Goal: Task Accomplishment & Management: Use online tool/utility

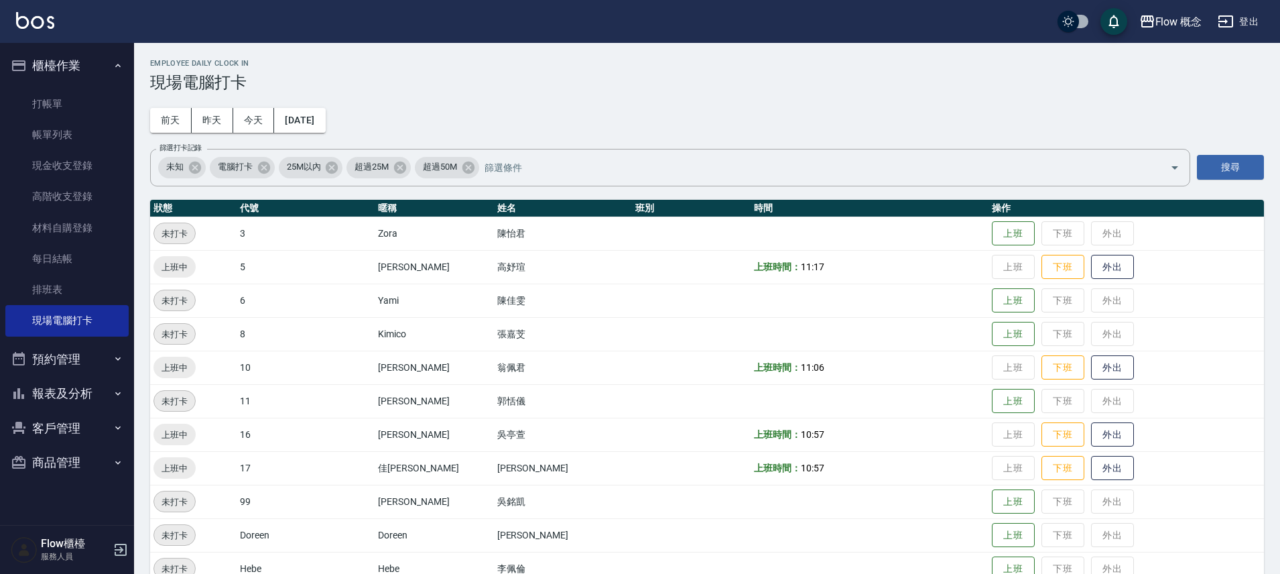
click at [91, 128] on link "帳單列表" at bounding box center [66, 134] width 123 height 31
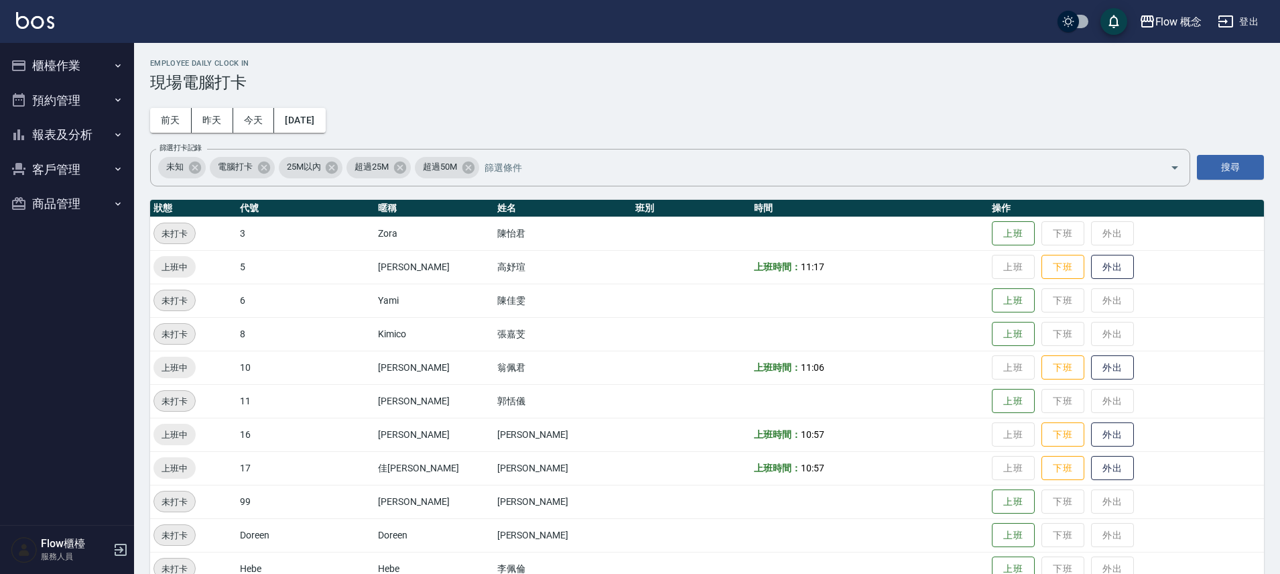
click at [71, 73] on button "櫃檯作業" at bounding box center [66, 65] width 123 height 35
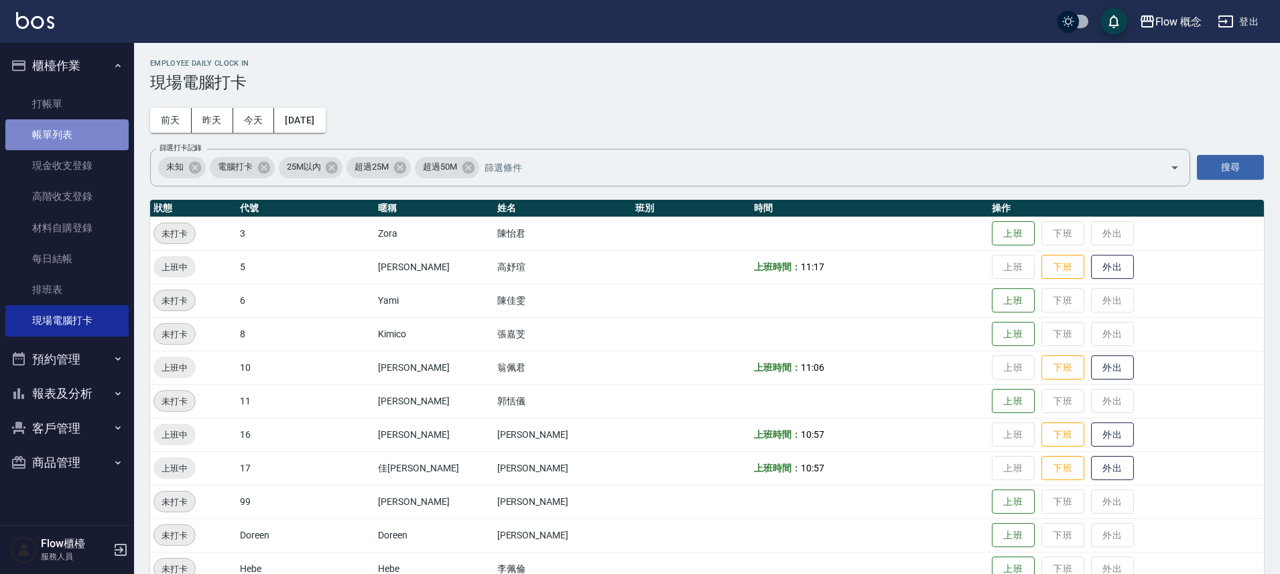
click at [51, 137] on link "帳單列表" at bounding box center [66, 134] width 123 height 31
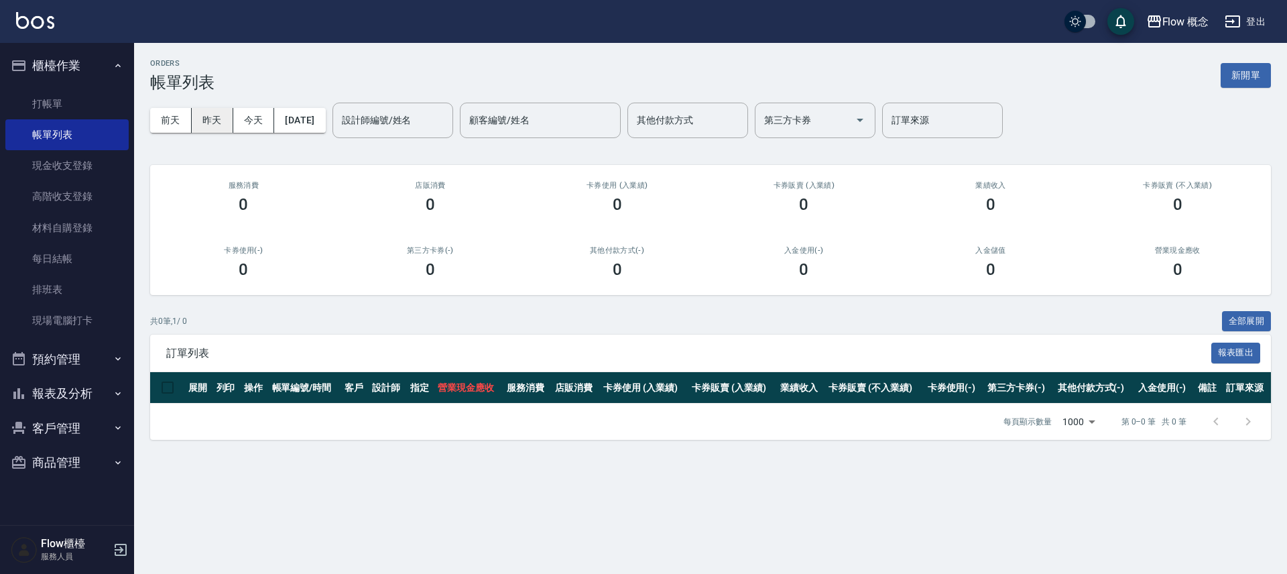
click at [213, 128] on button "昨天" at bounding box center [213, 120] width 42 height 25
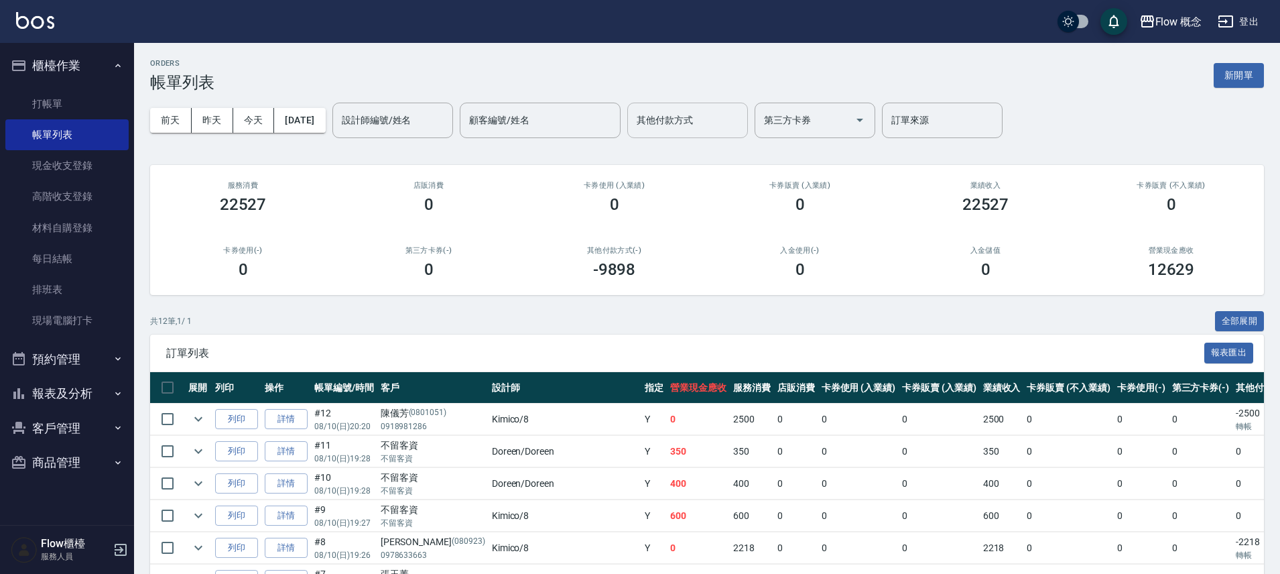
click at [688, 131] on input "其他付款方式" at bounding box center [688, 120] width 109 height 23
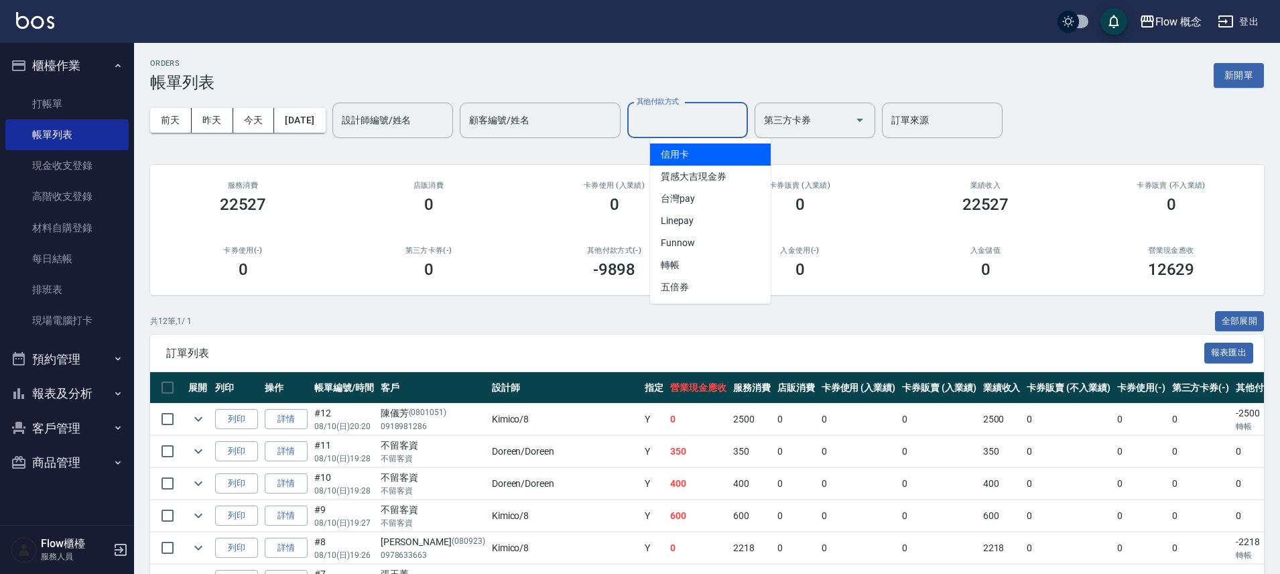
click at [677, 156] on span "信用卡" at bounding box center [710, 154] width 121 height 22
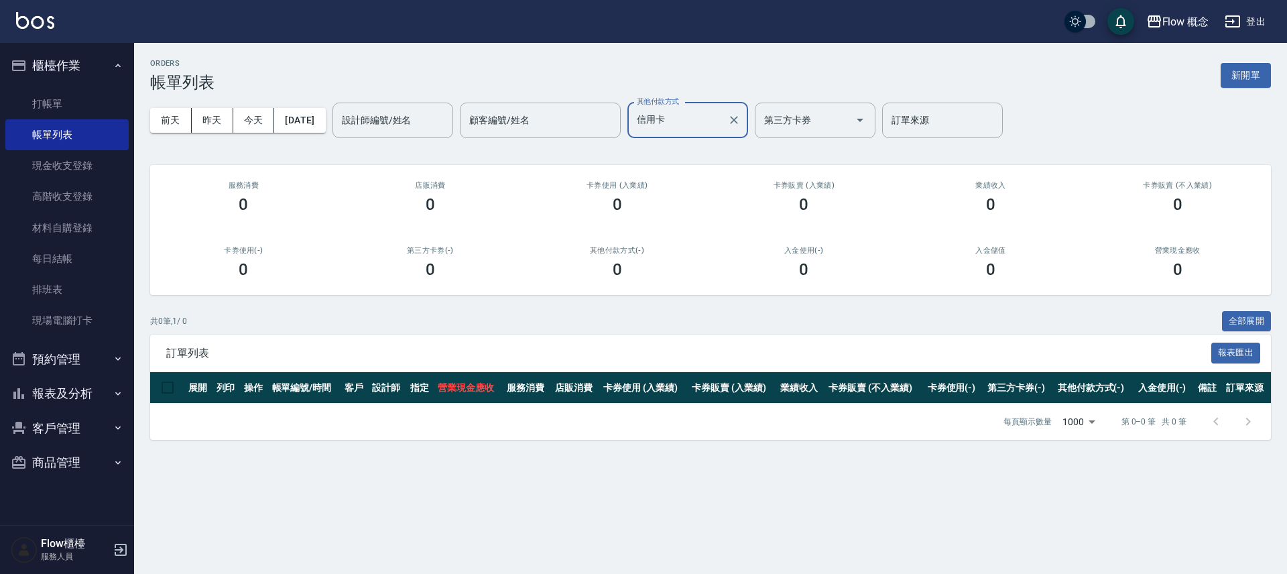
click at [699, 114] on input "信用卡" at bounding box center [678, 120] width 88 height 23
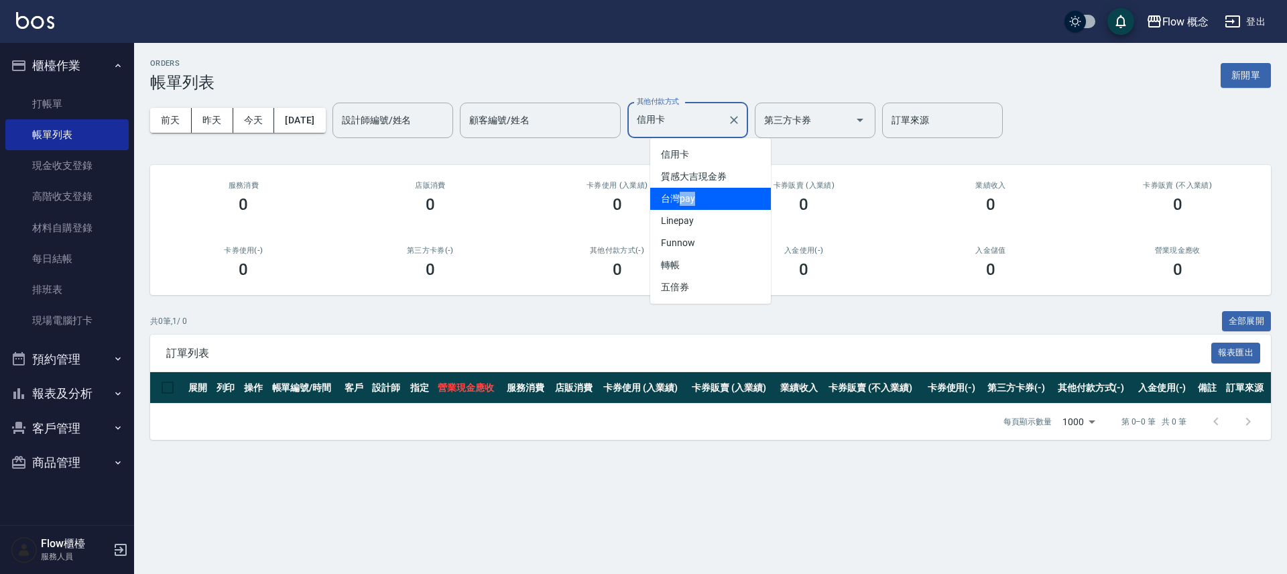
click at [668, 200] on span "台灣pay" at bounding box center [710, 199] width 121 height 22
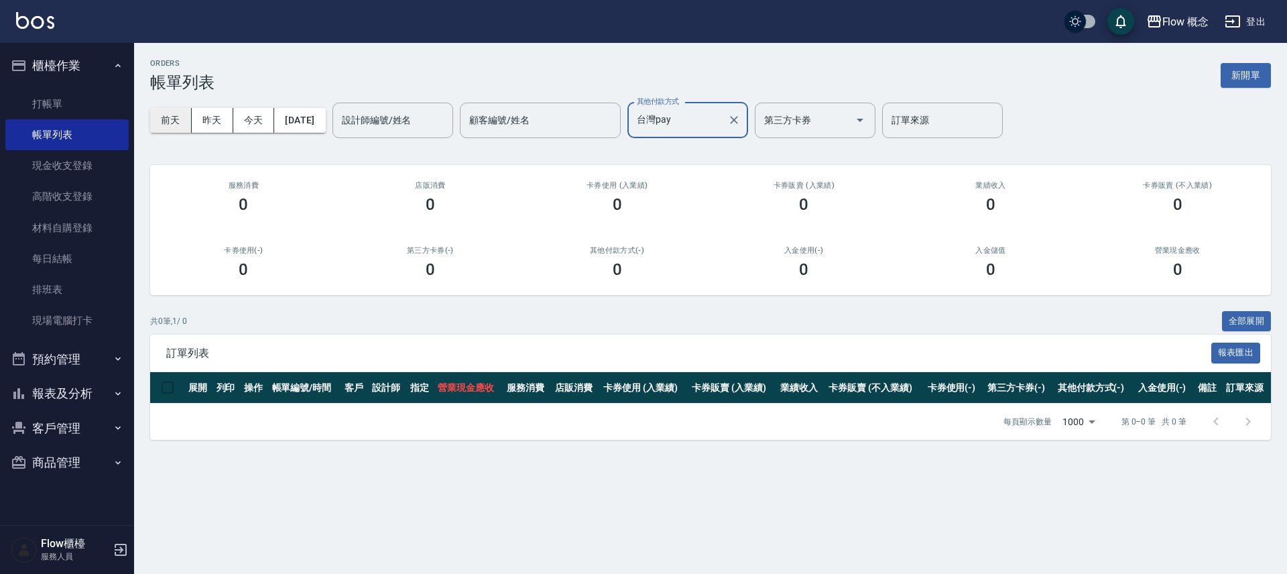
click at [174, 112] on button "前天" at bounding box center [171, 120] width 42 height 25
click at [649, 117] on div "設計師編號/姓名 設計師編號/姓名 顧客編號/姓名 顧客編號/姓名 其他付款方式 台灣pay 其他付款方式 第三方卡券 第三方卡券 訂單來源 訂單來源" at bounding box center [668, 121] width 670 height 36
click at [662, 115] on input "台灣pay" at bounding box center [678, 120] width 88 height 23
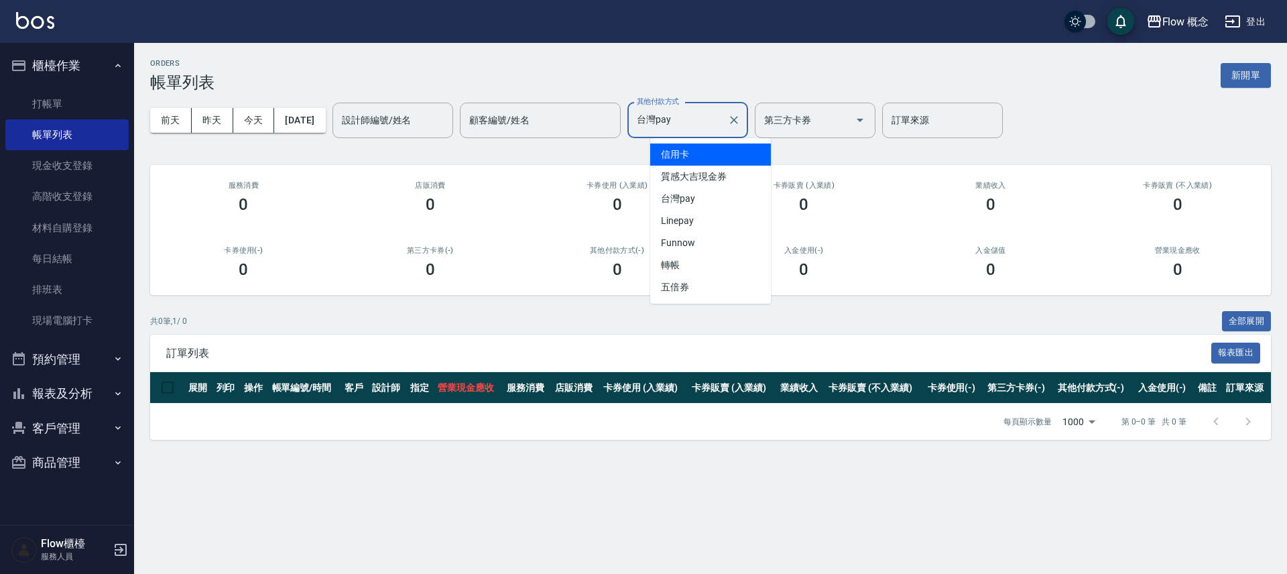
click at [672, 149] on span "信用卡" at bounding box center [710, 154] width 121 height 22
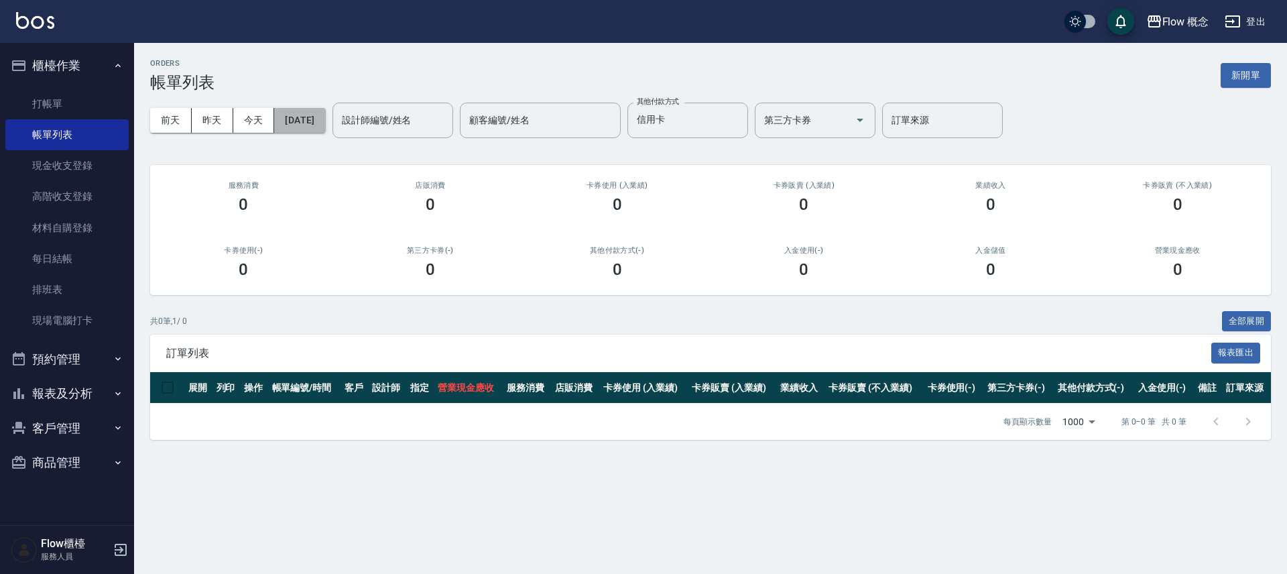
click at [325, 123] on button "[DATE]" at bounding box center [299, 120] width 51 height 25
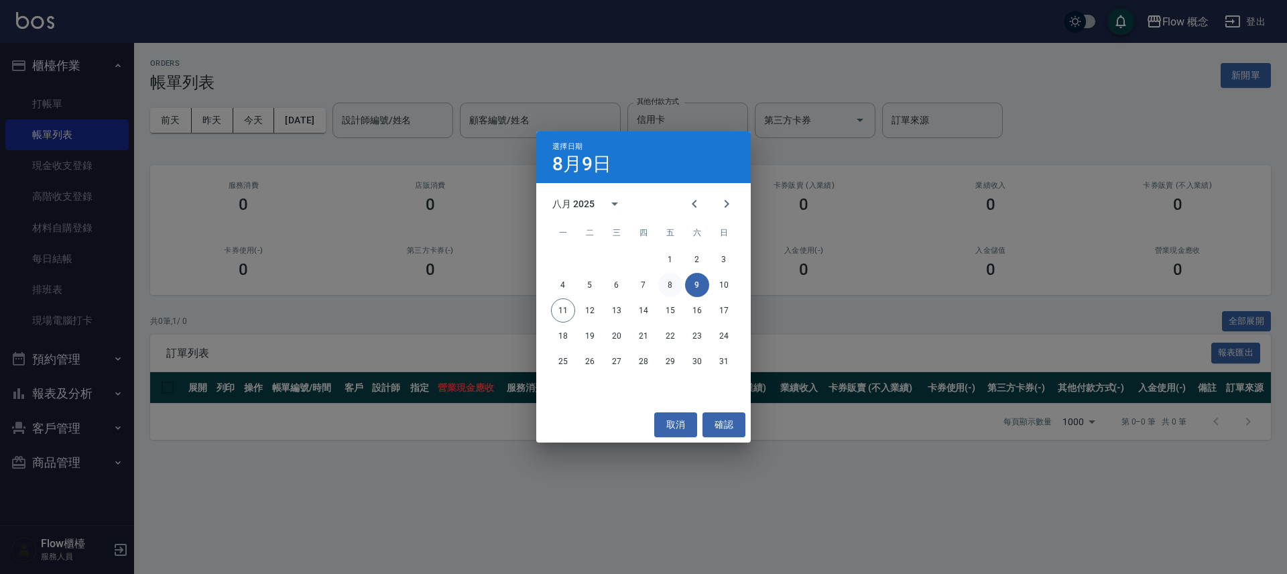
click at [674, 288] on button "8" at bounding box center [670, 285] width 24 height 24
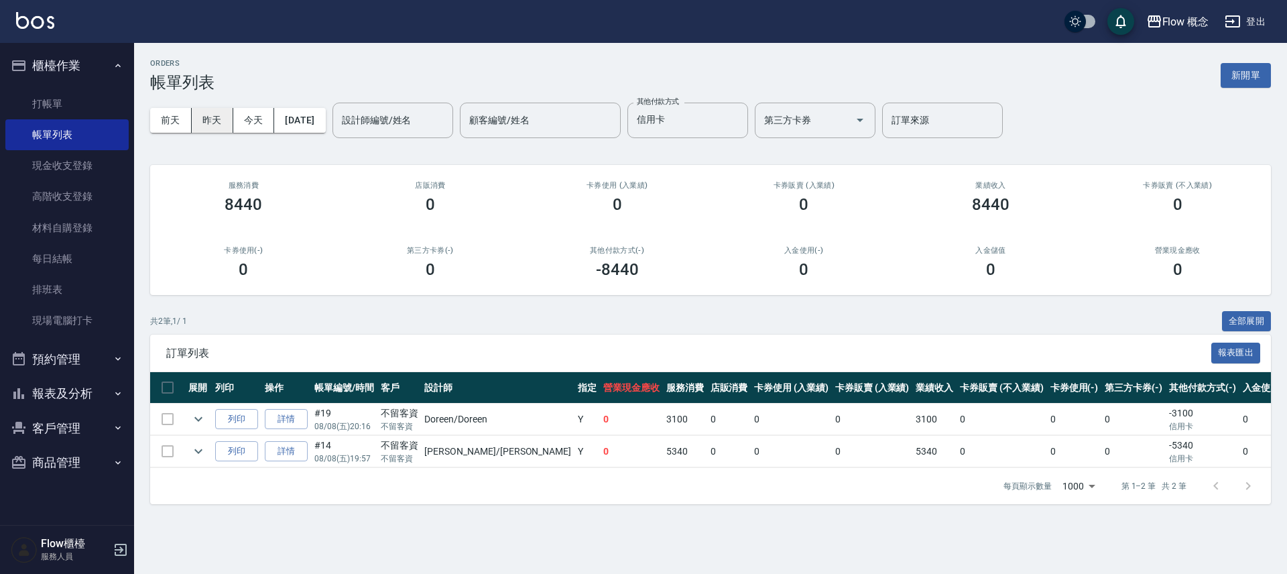
click at [218, 121] on button "昨天" at bounding box center [213, 120] width 42 height 25
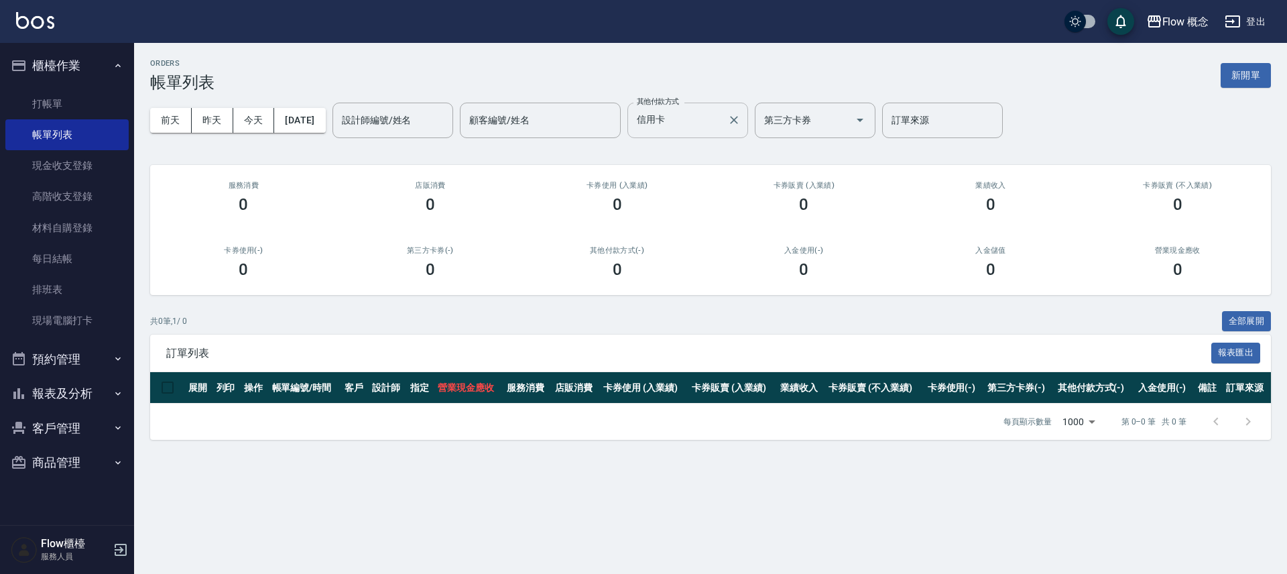
click at [677, 136] on div "信用卡 其他付款方式" at bounding box center [687, 121] width 121 height 36
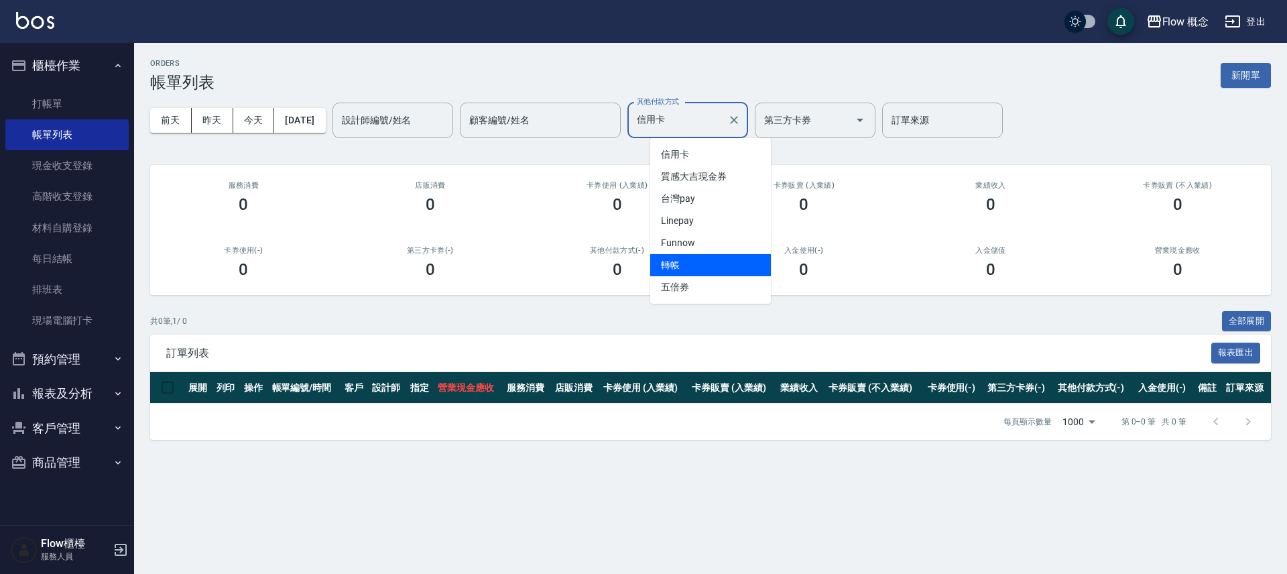
click at [691, 261] on span "轉帳" at bounding box center [710, 265] width 121 height 22
type input "轉帳"
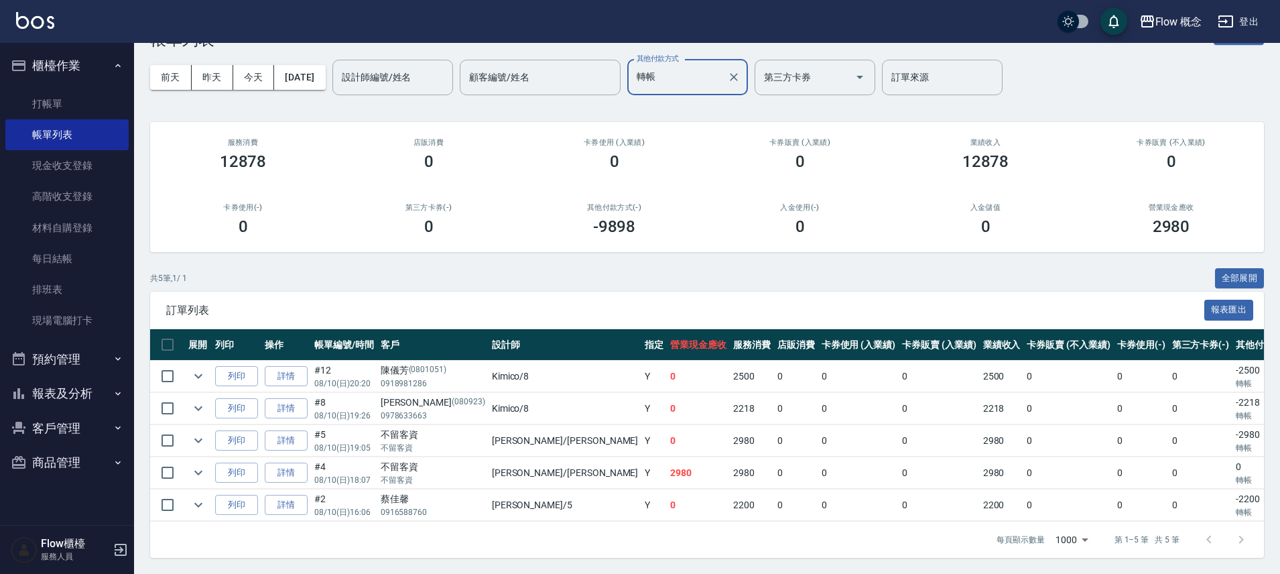
scroll to position [0, 52]
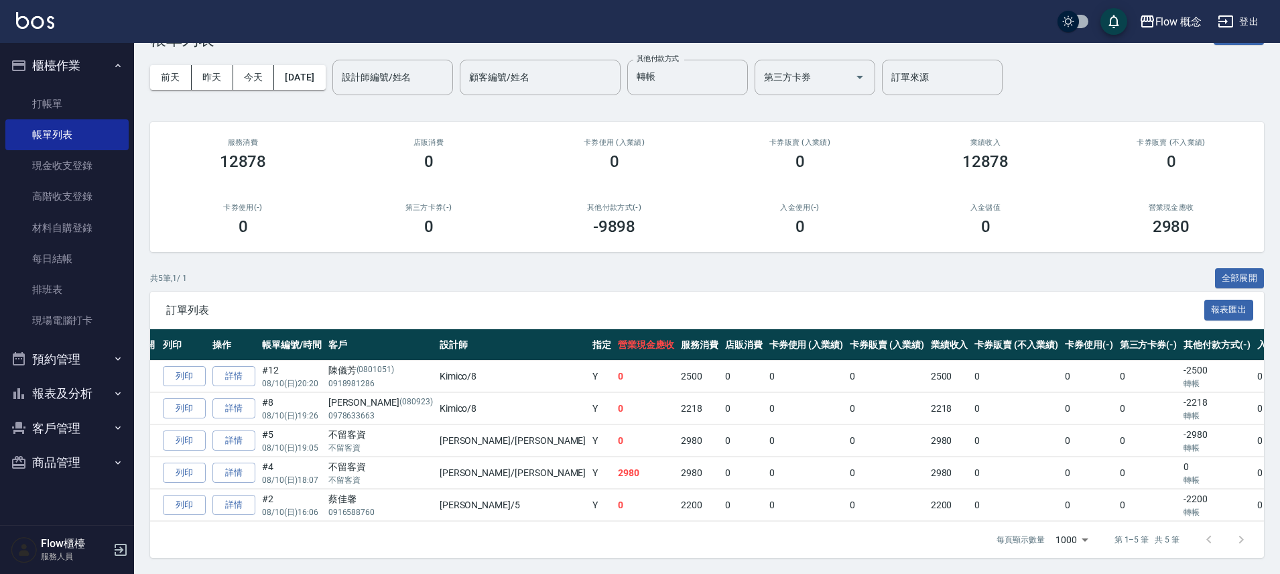
drag, startPoint x: 633, startPoint y: 514, endPoint x: 923, endPoint y: 532, distance: 290.8
click at [1003, 526] on div "每頁顯示數量 1000 1000 第 1–5 筆 共 5 筆" at bounding box center [1120, 540] width 278 height 36
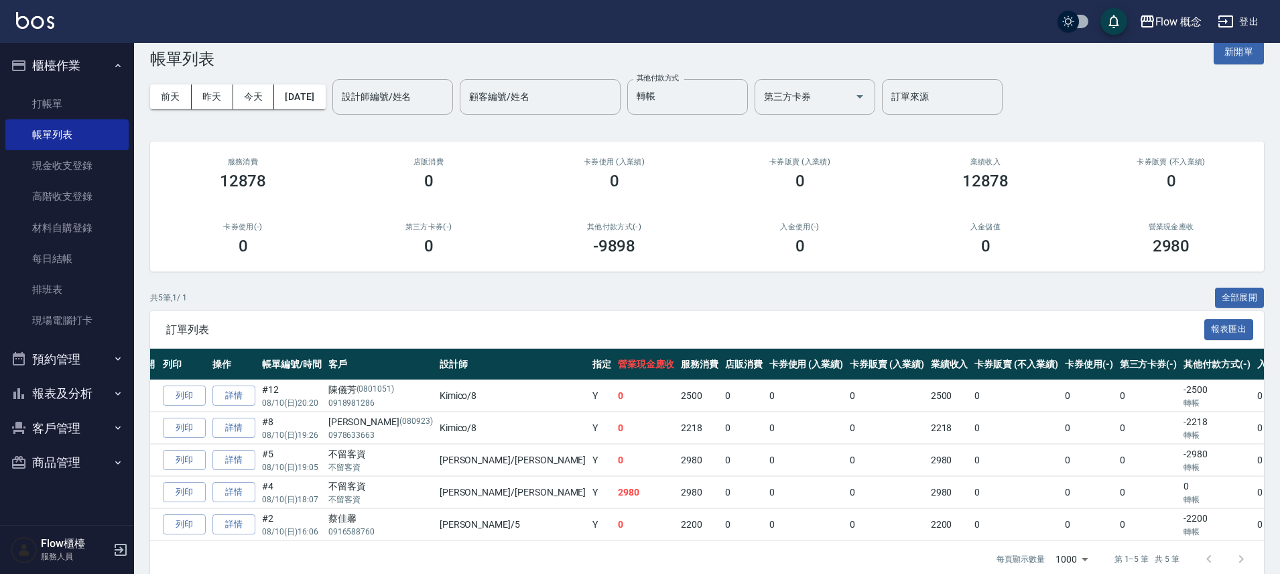
scroll to position [53, 0]
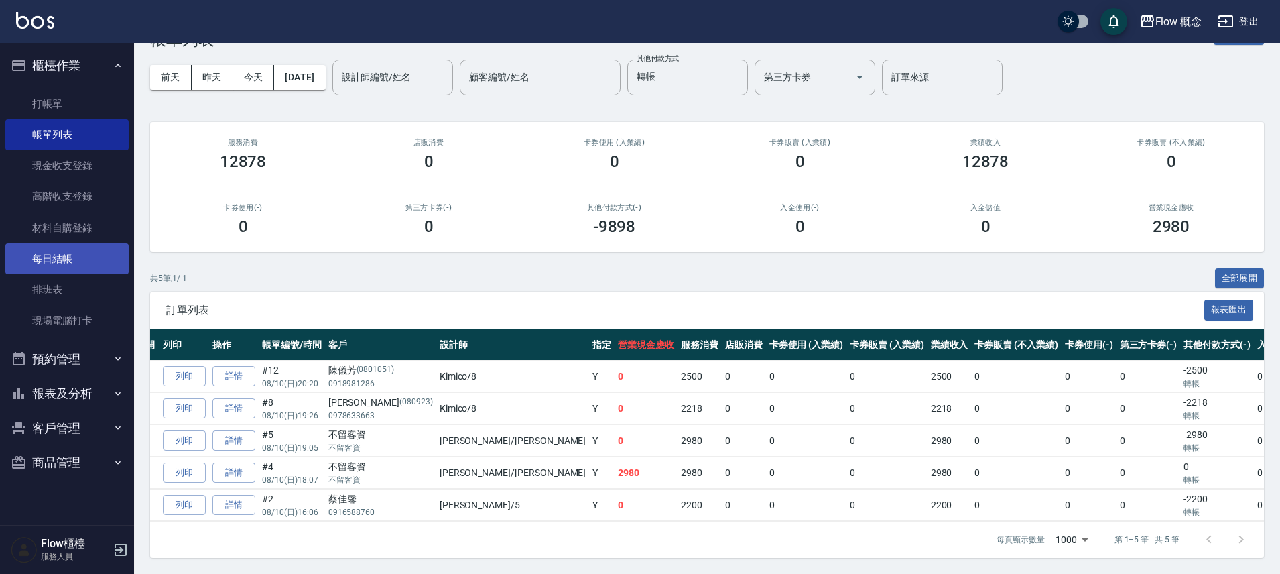
click at [82, 264] on link "每日結帳" at bounding box center [66, 258] width 123 height 31
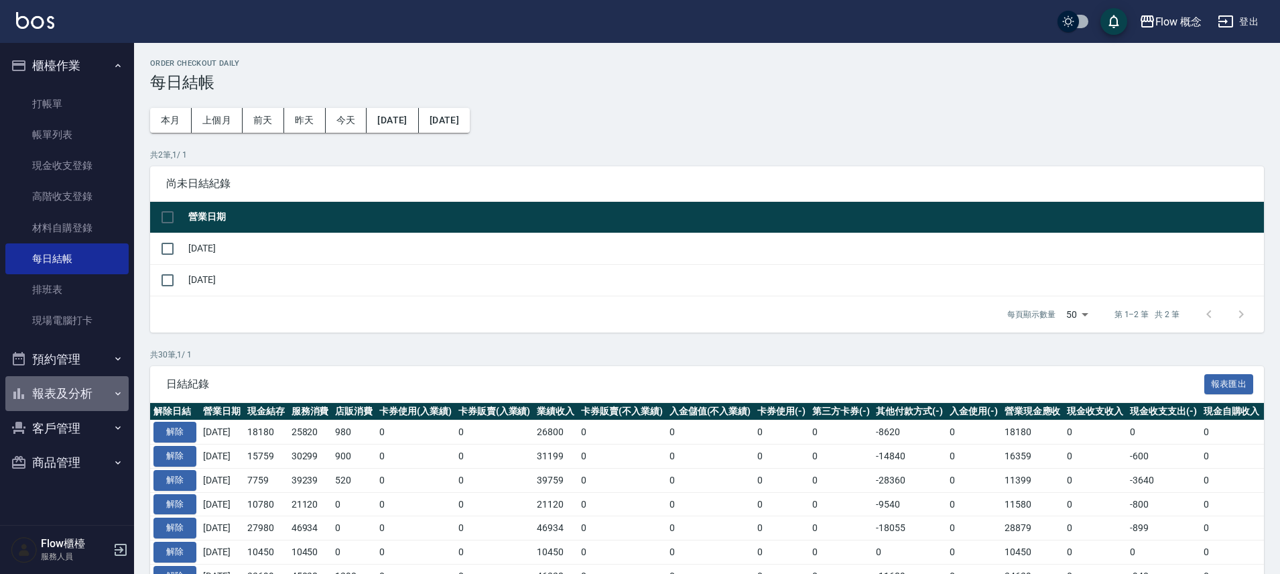
click at [81, 392] on button "報表及分析" at bounding box center [66, 393] width 123 height 35
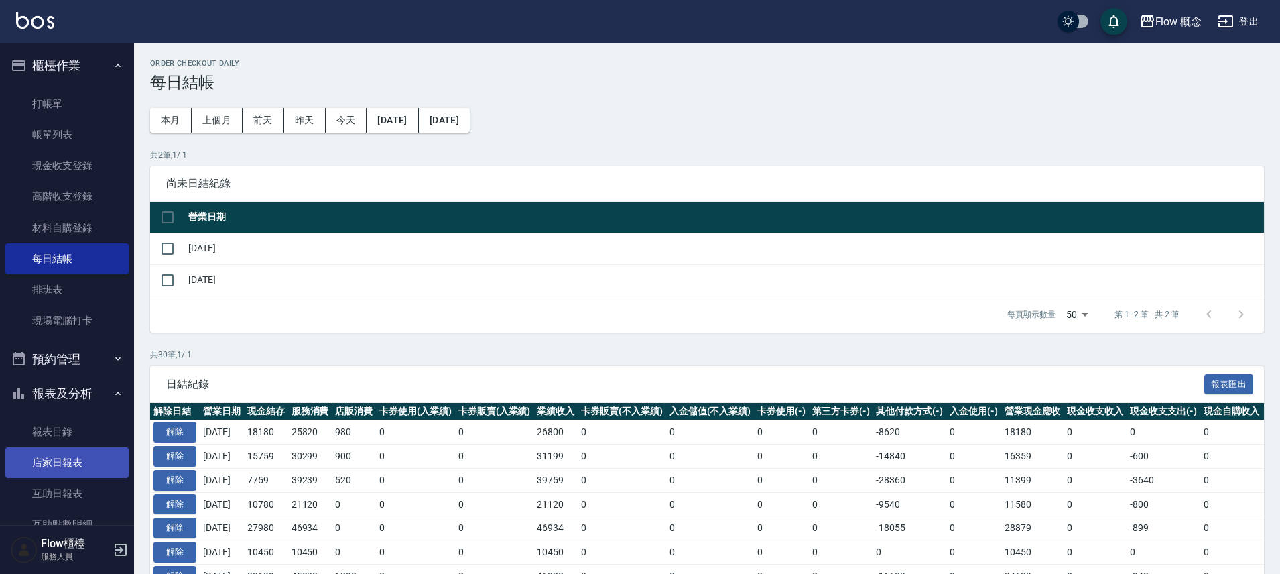
click at [72, 462] on link "店家日報表" at bounding box center [66, 462] width 123 height 31
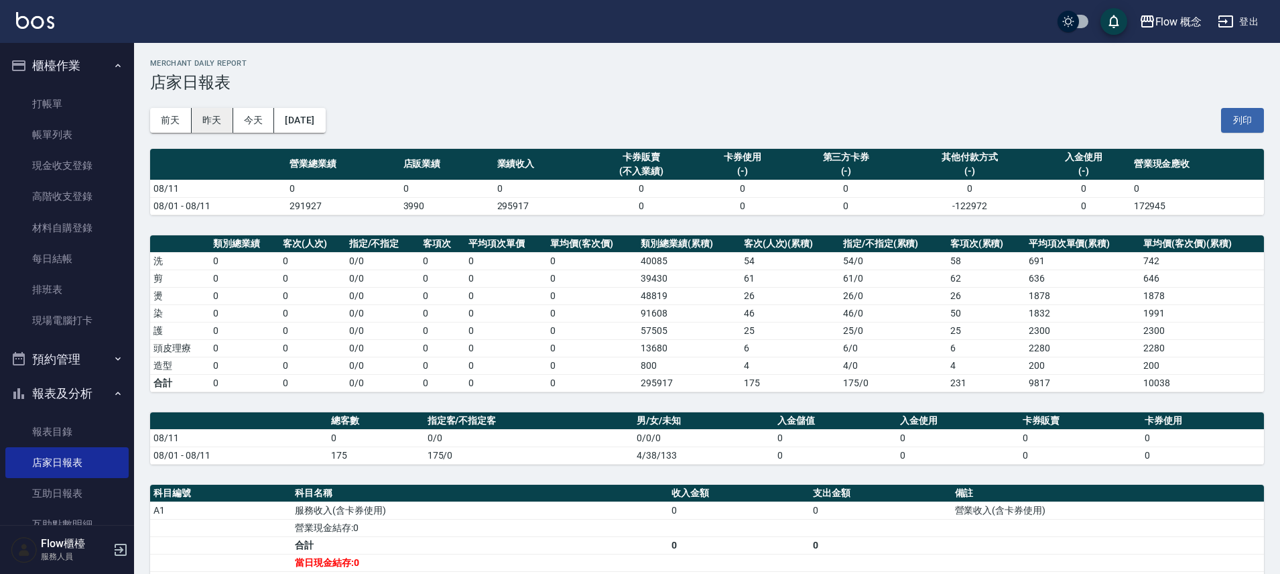
click at [196, 125] on button "昨天" at bounding box center [213, 120] width 42 height 25
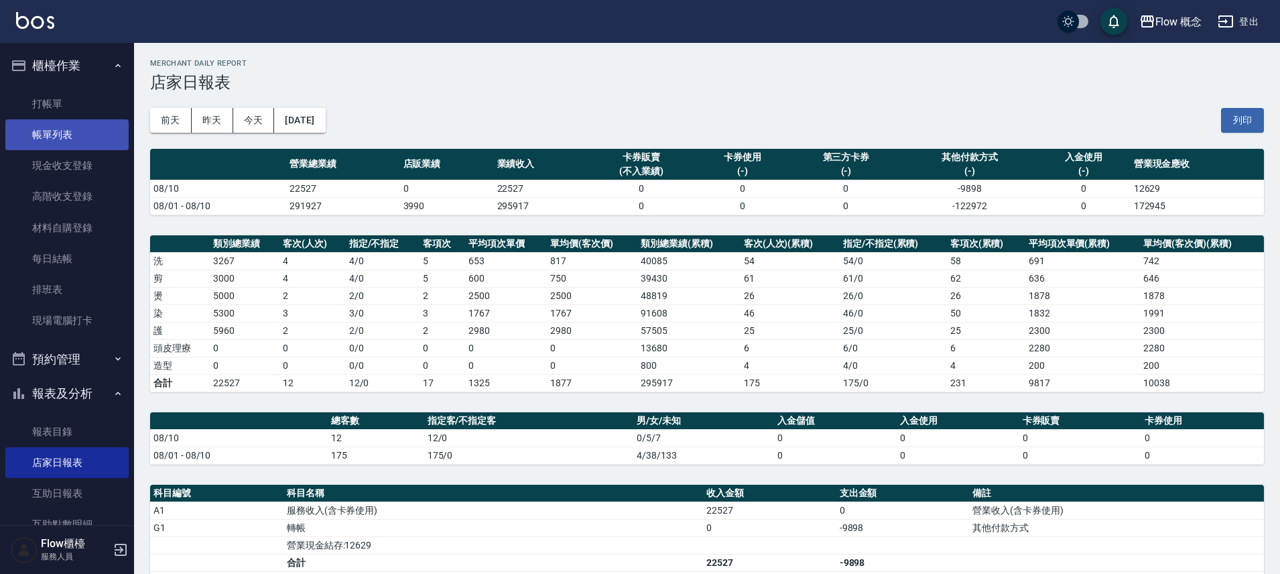
click at [117, 128] on link "帳單列表" at bounding box center [66, 134] width 123 height 31
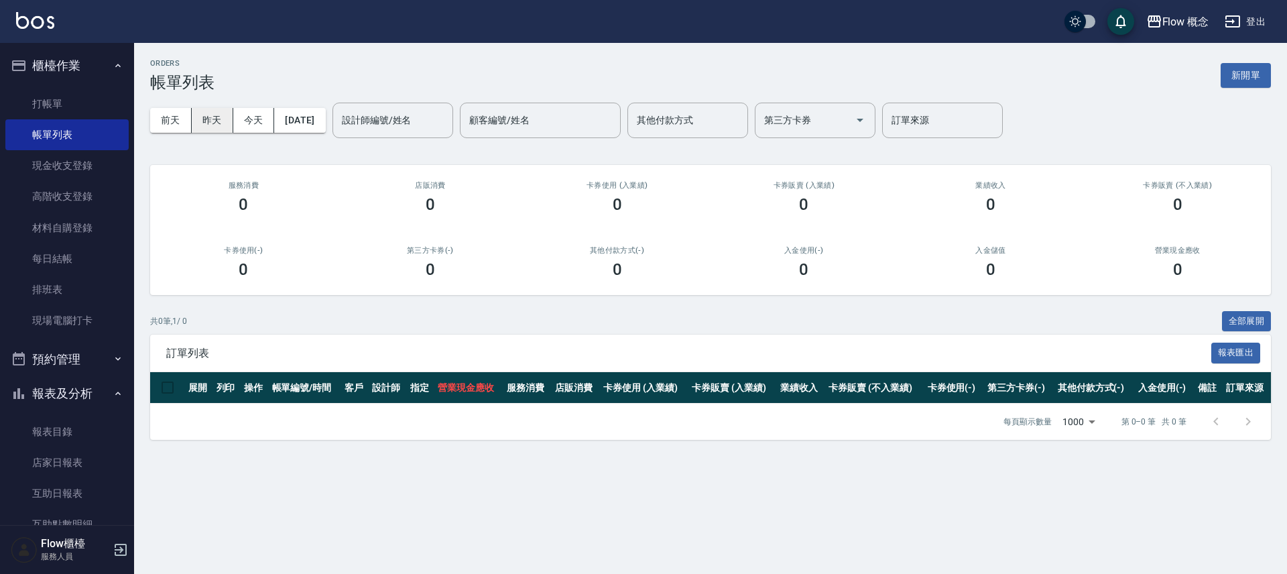
click at [204, 129] on button "昨天" at bounding box center [213, 120] width 42 height 25
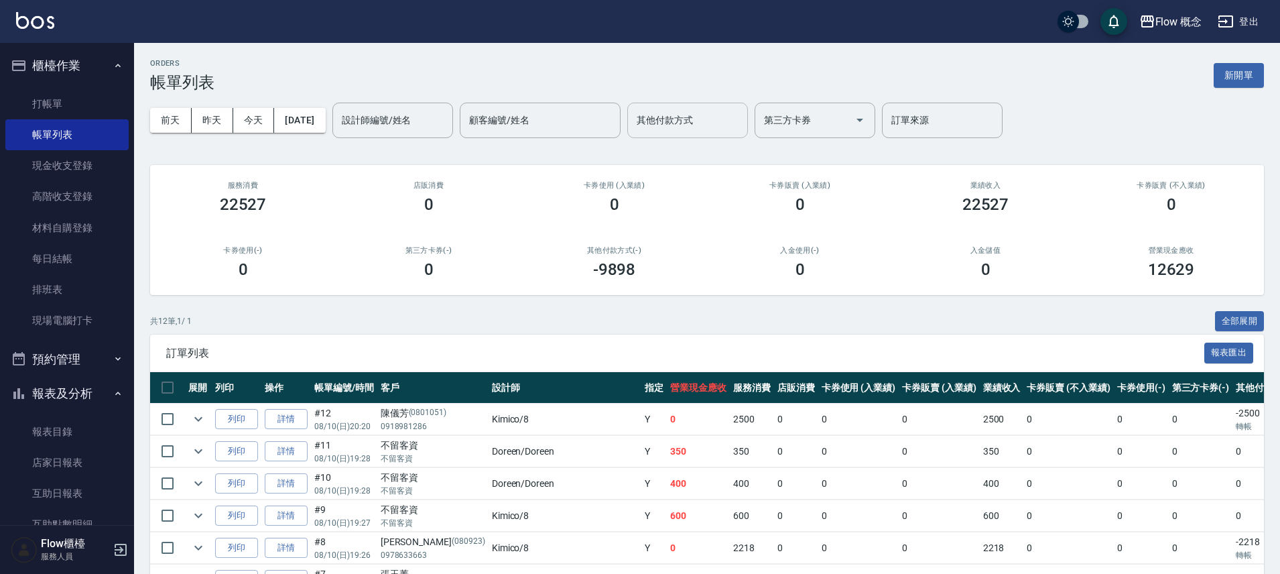
click at [732, 135] on div "其他付款方式" at bounding box center [687, 121] width 121 height 36
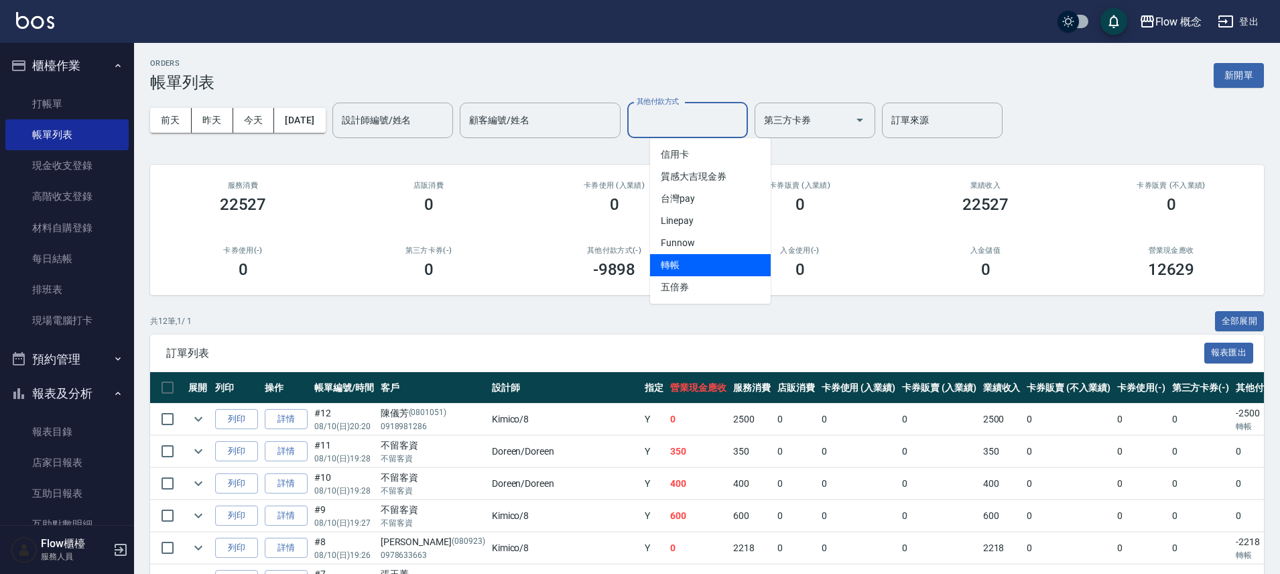
click at [718, 264] on span "轉帳" at bounding box center [710, 265] width 121 height 22
type input "轉帳"
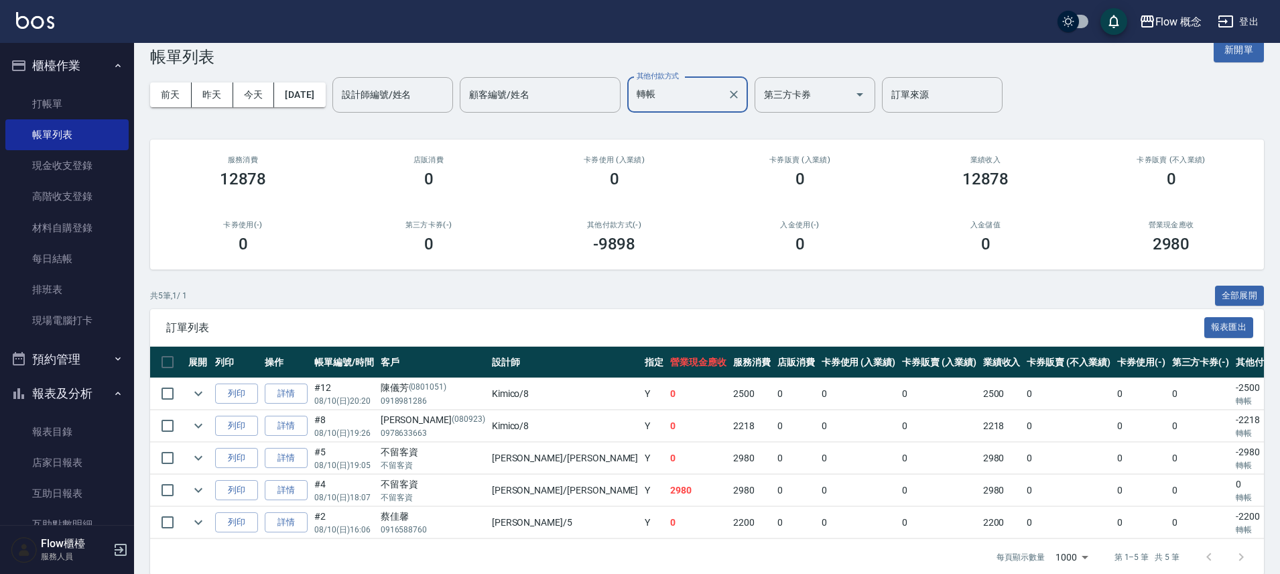
scroll to position [53, 0]
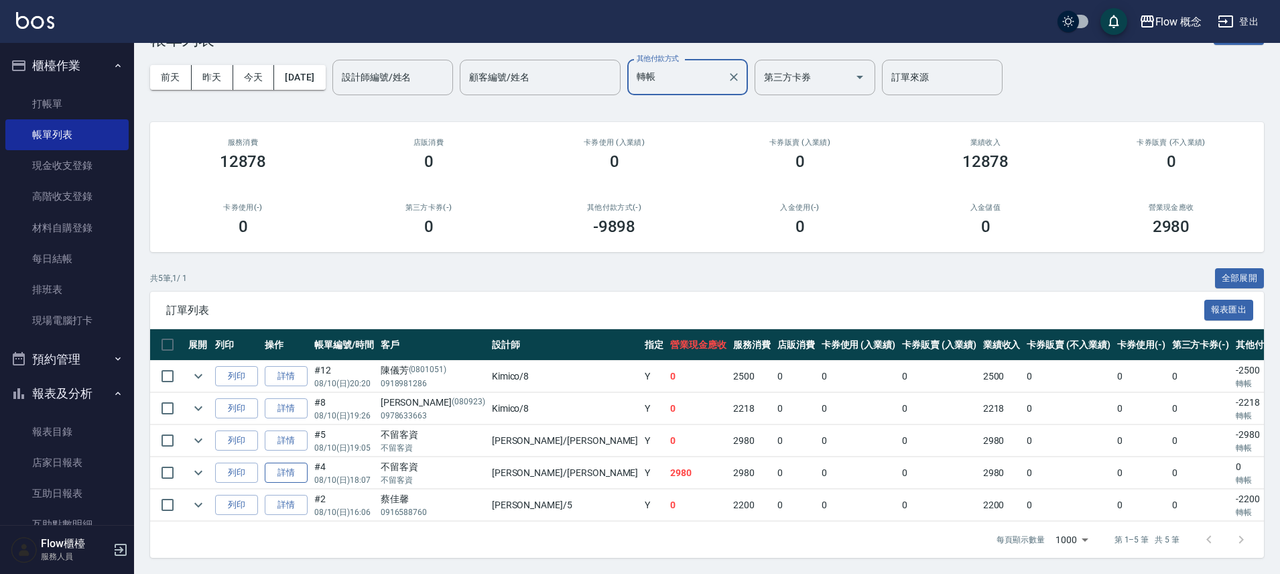
click at [285, 463] on link "詳情" at bounding box center [286, 473] width 43 height 21
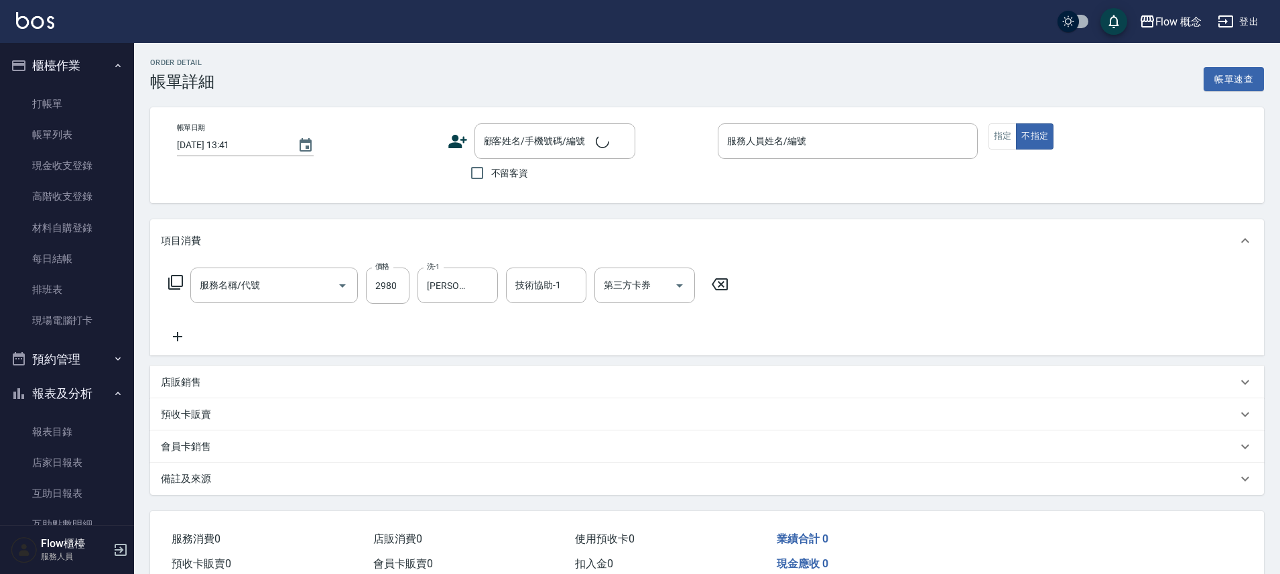
type input "[DATE] 18:07"
checkbox input "true"
type input "[PERSON_NAME]"
type input "黑曜光([PERSON_NAME])(520)"
type input "設計師原本客人"
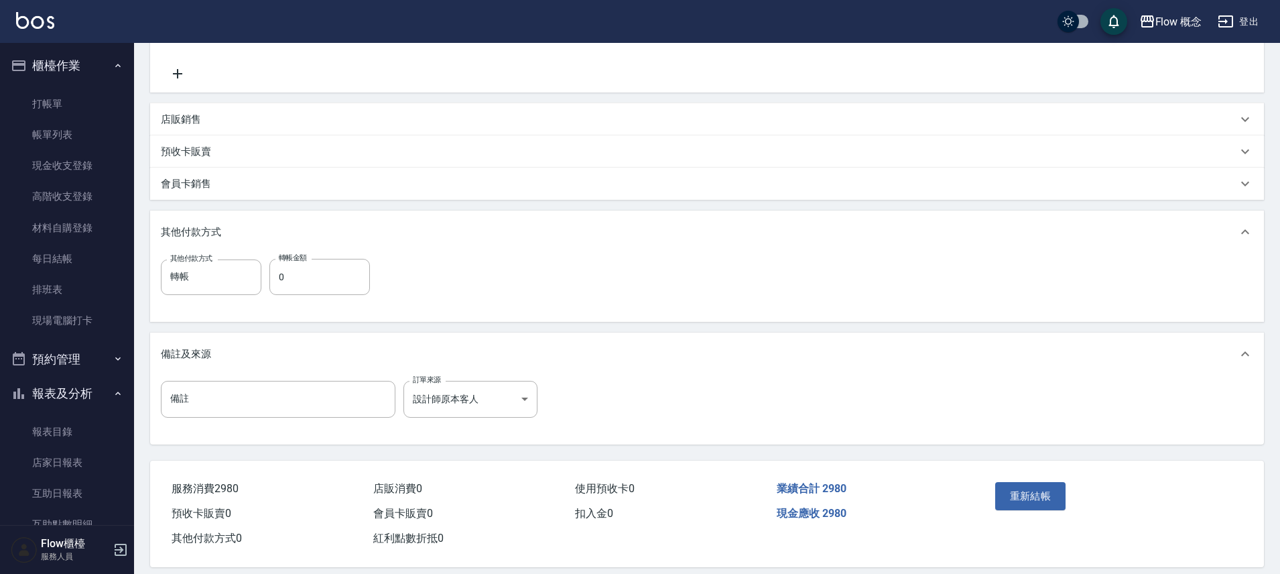
scroll to position [279, 0]
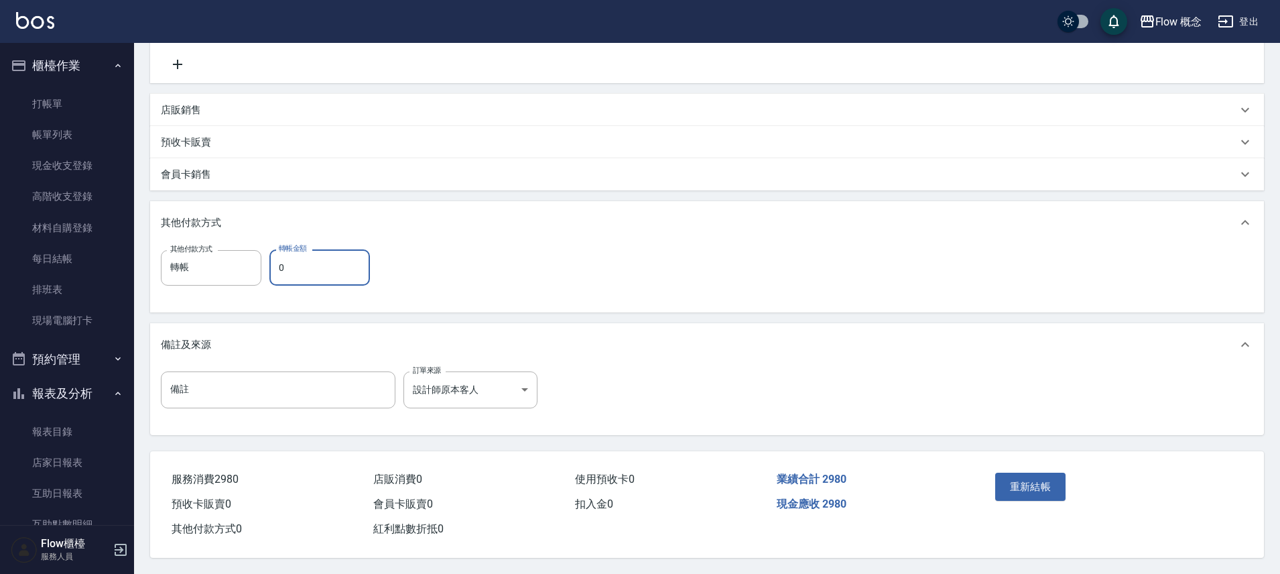
click at [300, 255] on input "0" at bounding box center [319, 267] width 101 height 36
type input "2980"
click at [1052, 478] on button "重新結帳" at bounding box center [1031, 487] width 71 height 28
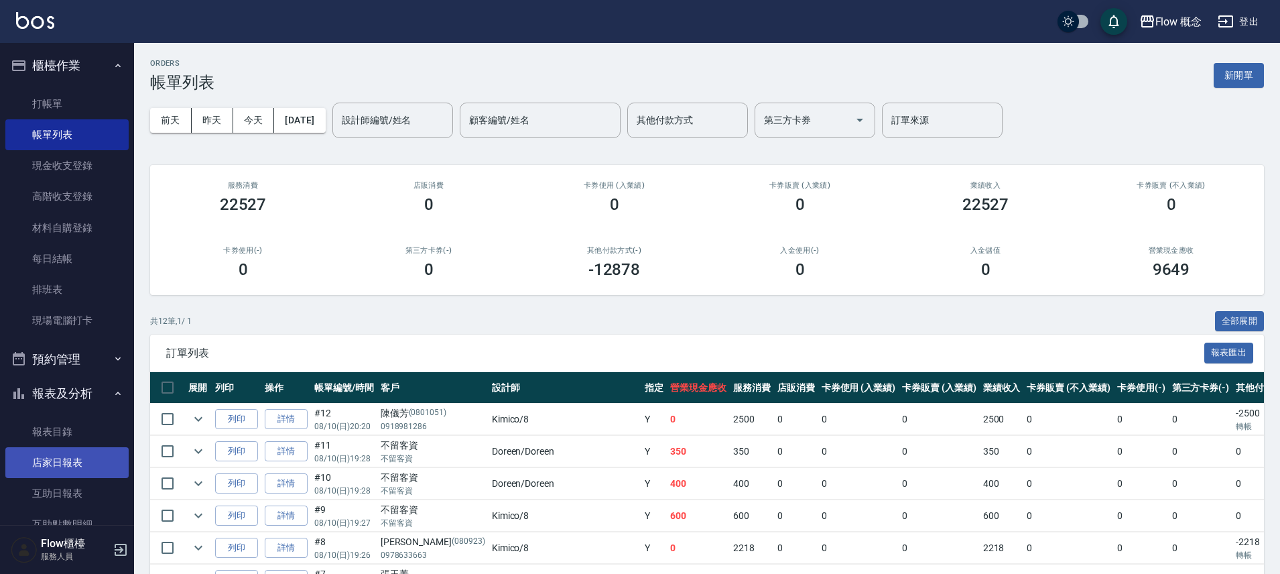
click at [85, 477] on link "店家日報表" at bounding box center [66, 462] width 123 height 31
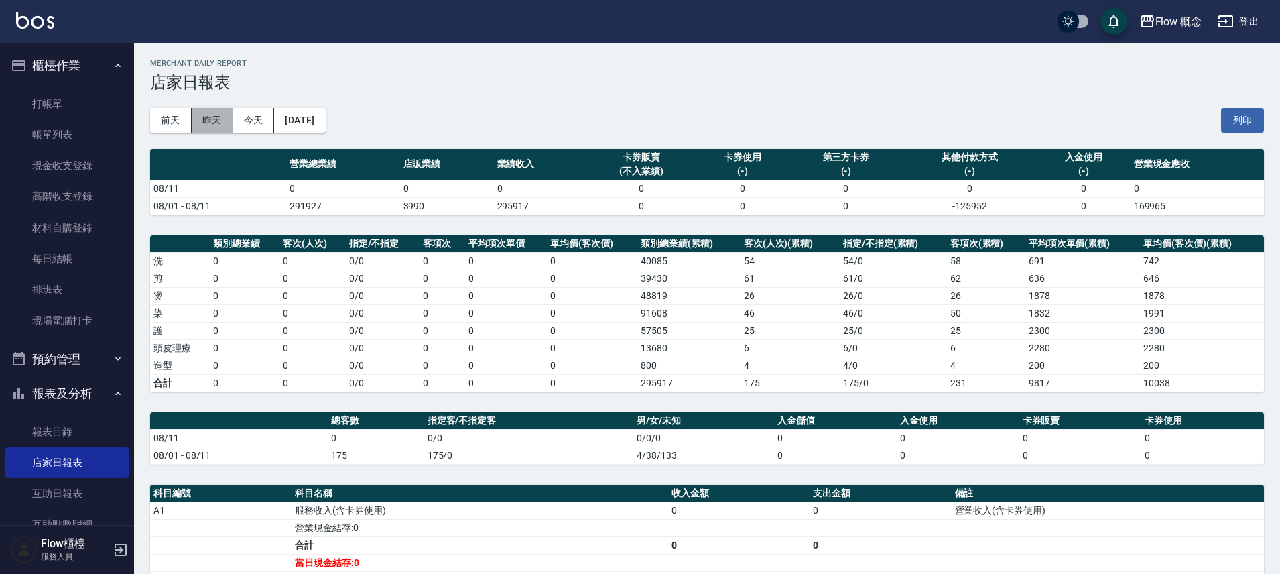
click at [205, 130] on button "昨天" at bounding box center [213, 120] width 42 height 25
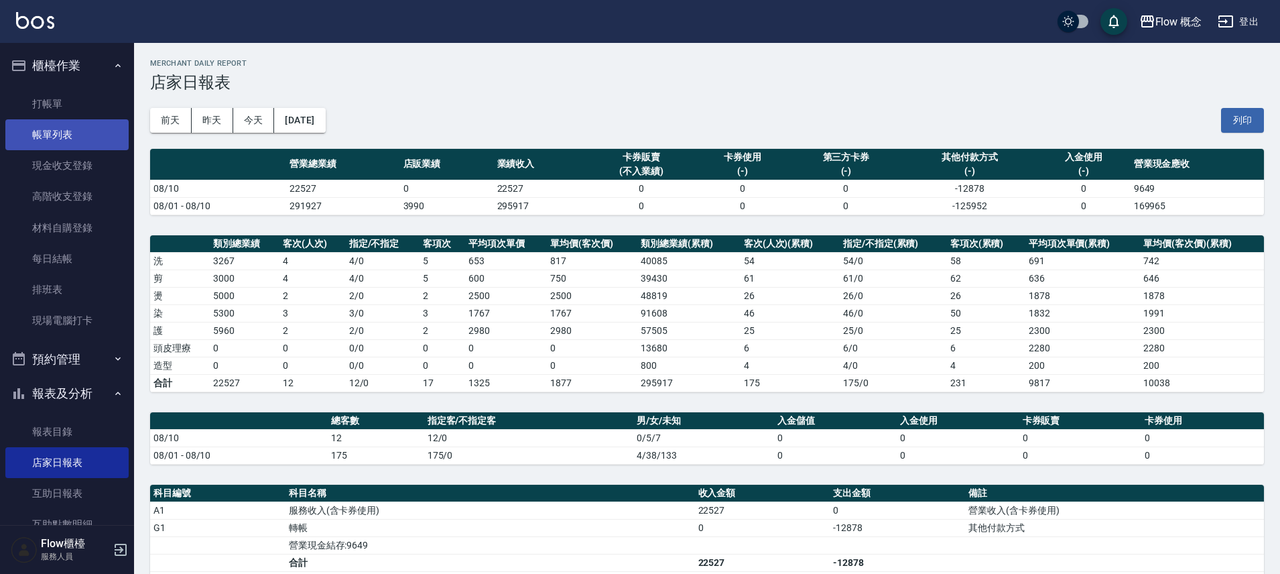
click at [66, 137] on link "帳單列表" at bounding box center [66, 134] width 123 height 31
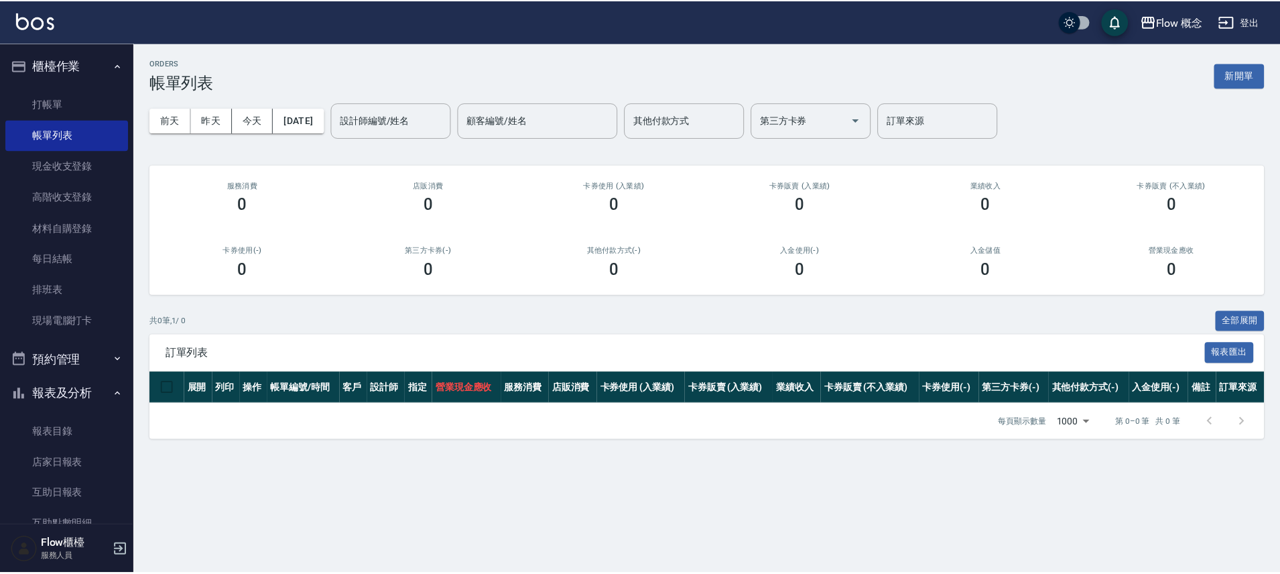
scroll to position [198, 0]
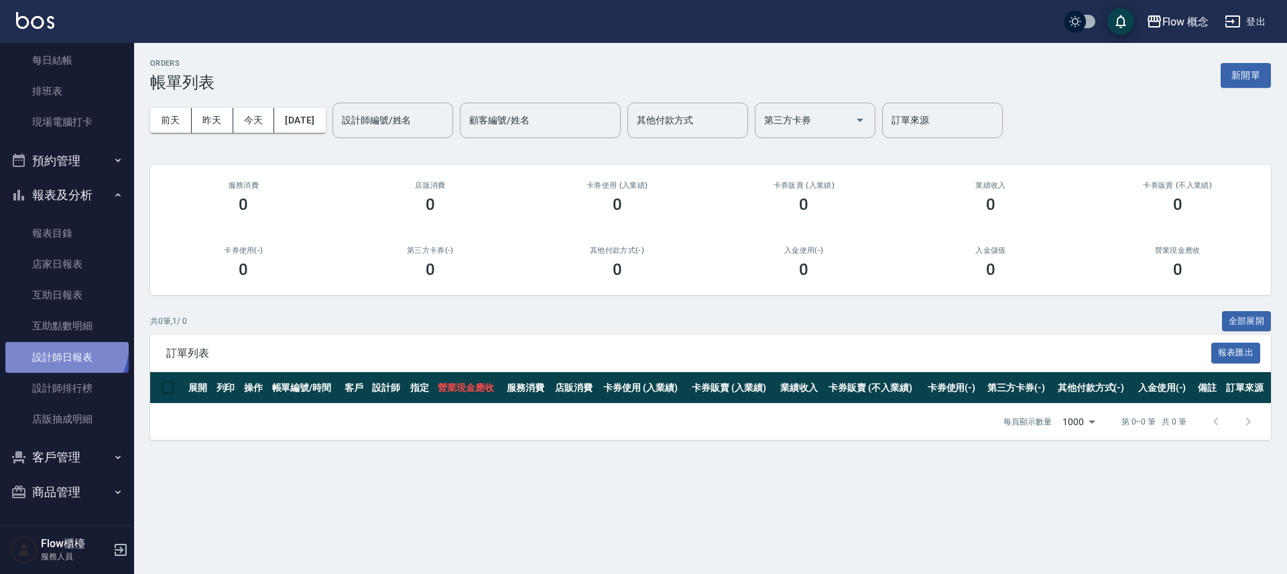
click at [55, 343] on link "設計師日報表" at bounding box center [66, 357] width 123 height 31
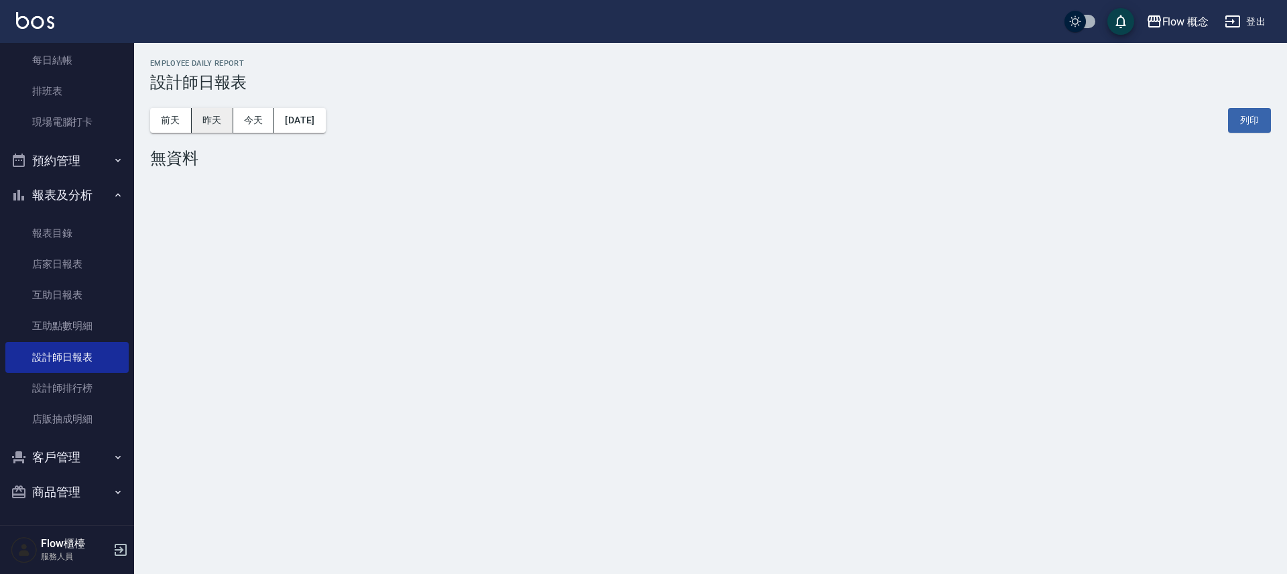
click at [215, 117] on button "昨天" at bounding box center [213, 120] width 42 height 25
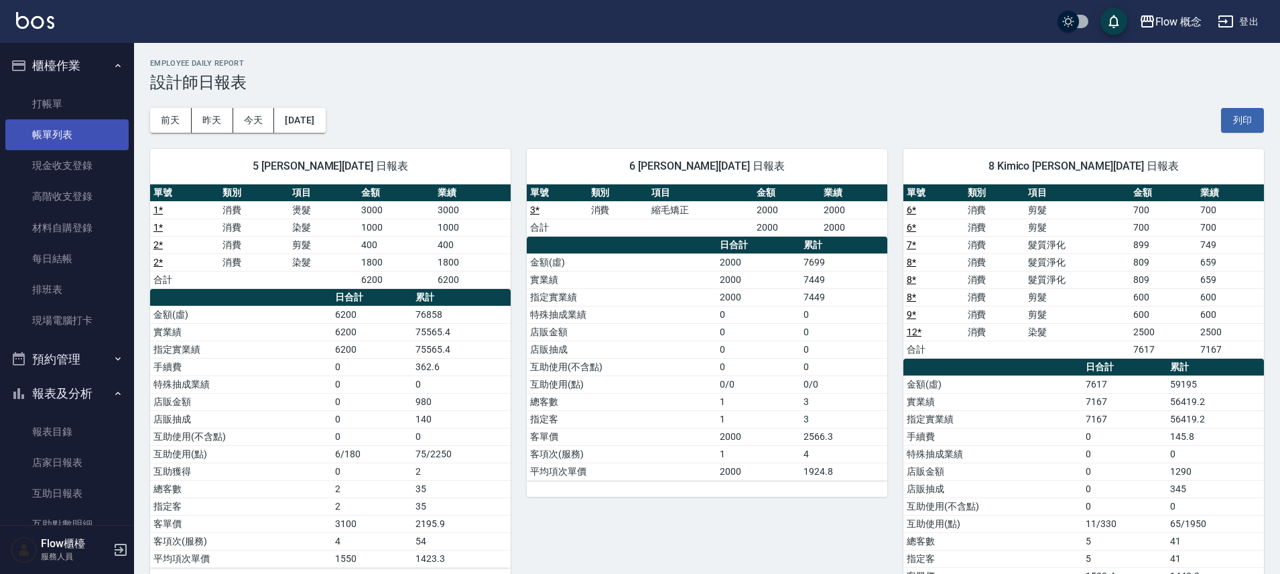
click at [76, 119] on link "帳單列表" at bounding box center [66, 134] width 123 height 31
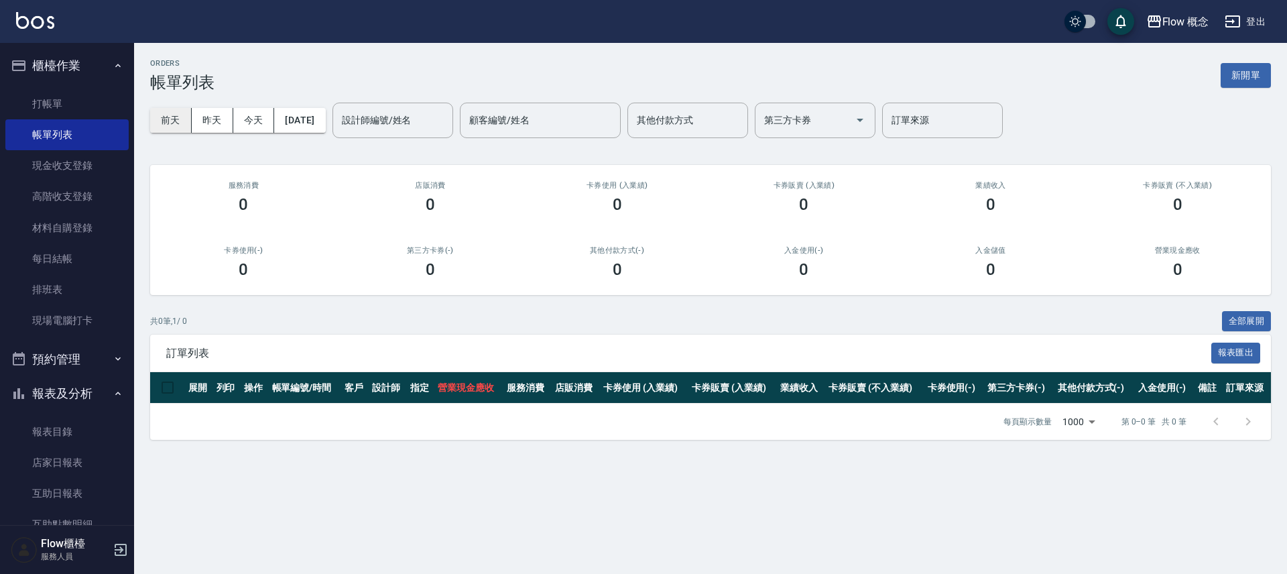
click at [170, 117] on button "前天" at bounding box center [171, 120] width 42 height 25
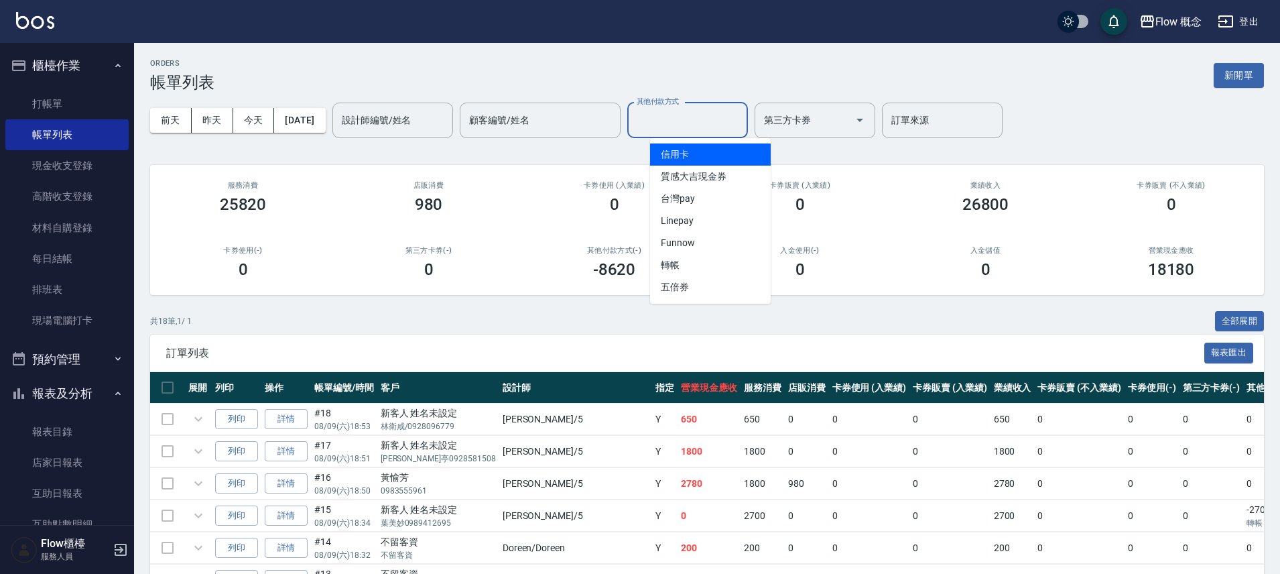
click at [682, 122] on input "其他付款方式" at bounding box center [688, 120] width 109 height 23
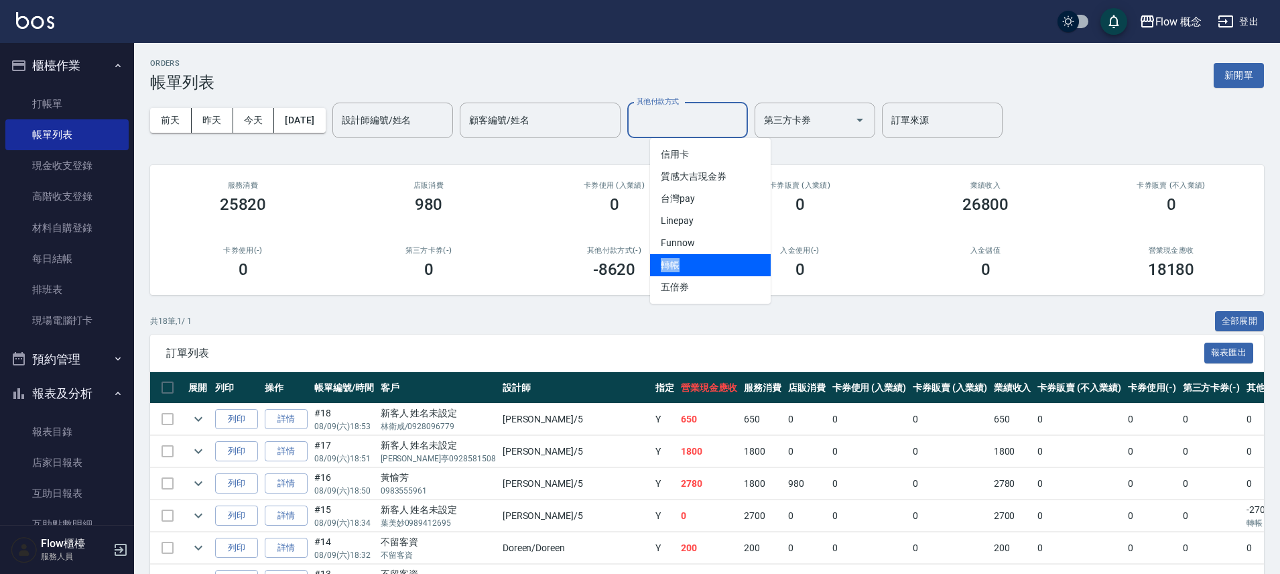
click at [672, 259] on span "轉帳" at bounding box center [710, 265] width 121 height 22
type input "轉帳"
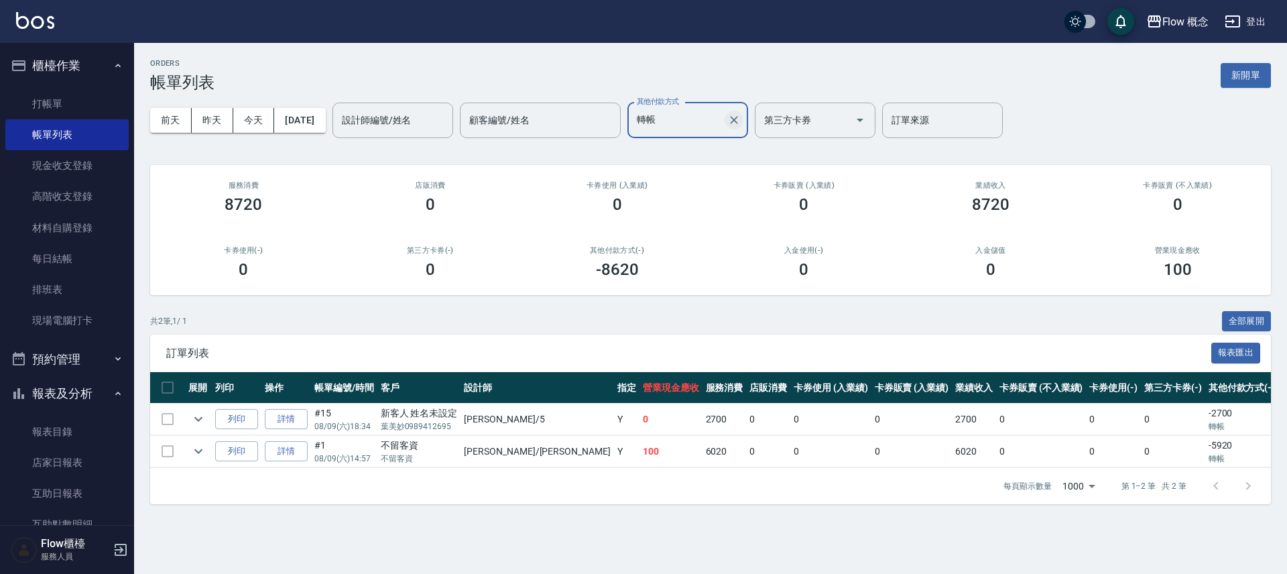
click at [741, 122] on icon "Clear" at bounding box center [733, 119] width 13 height 13
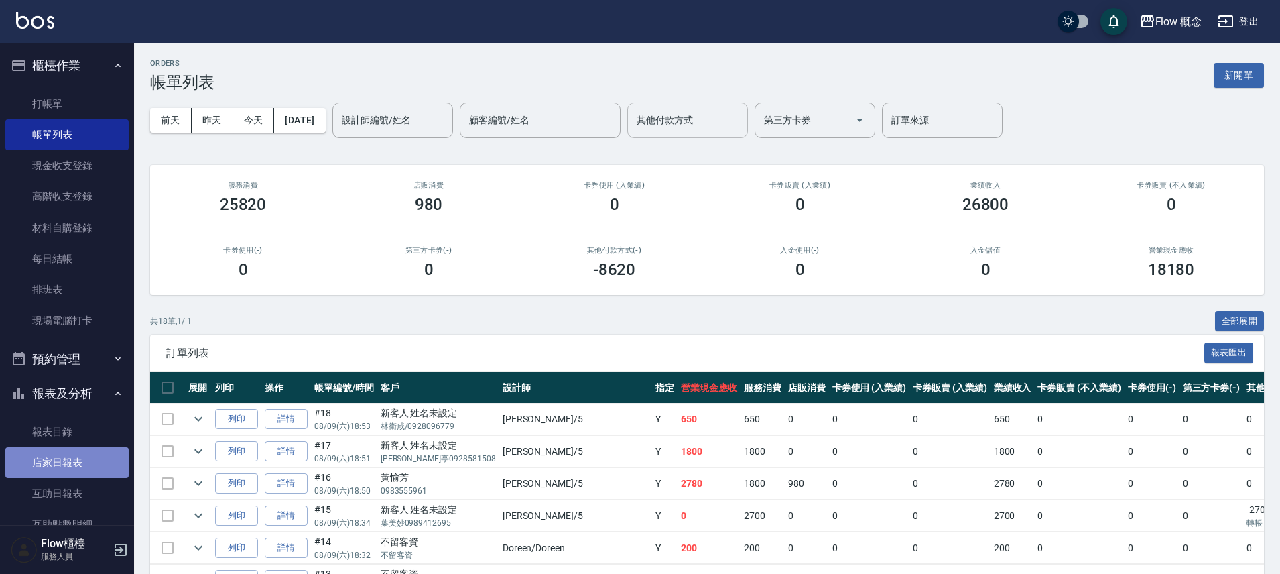
click at [73, 455] on link "店家日報表" at bounding box center [66, 462] width 123 height 31
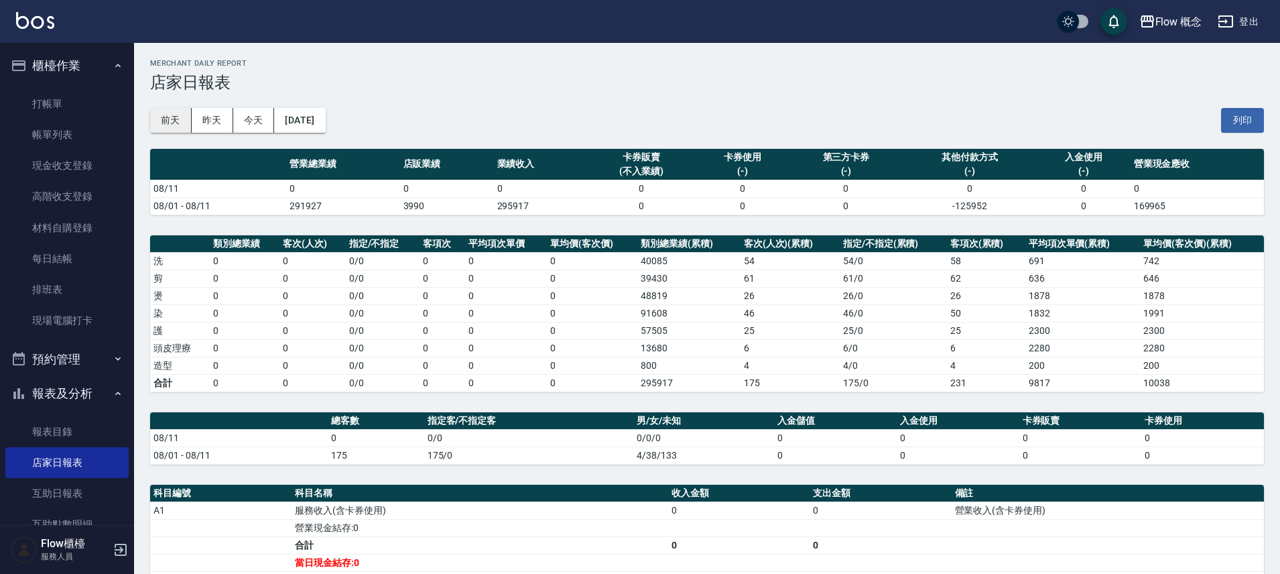
click at [166, 119] on button "前天" at bounding box center [171, 120] width 42 height 25
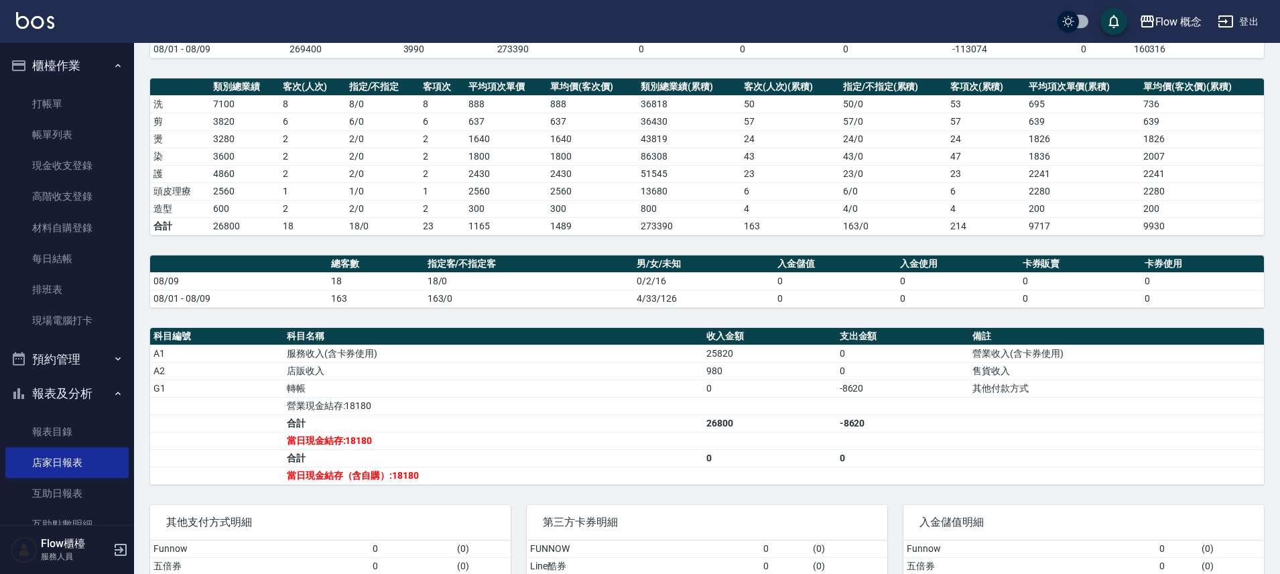
scroll to position [278, 0]
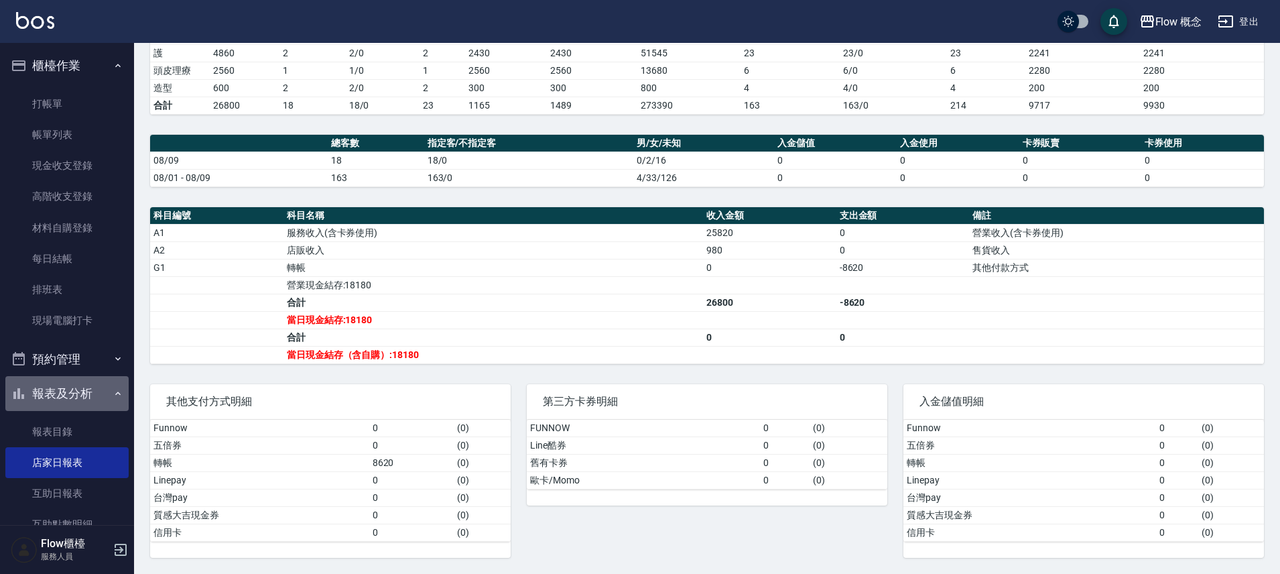
click at [88, 386] on button "報表及分析" at bounding box center [66, 393] width 123 height 35
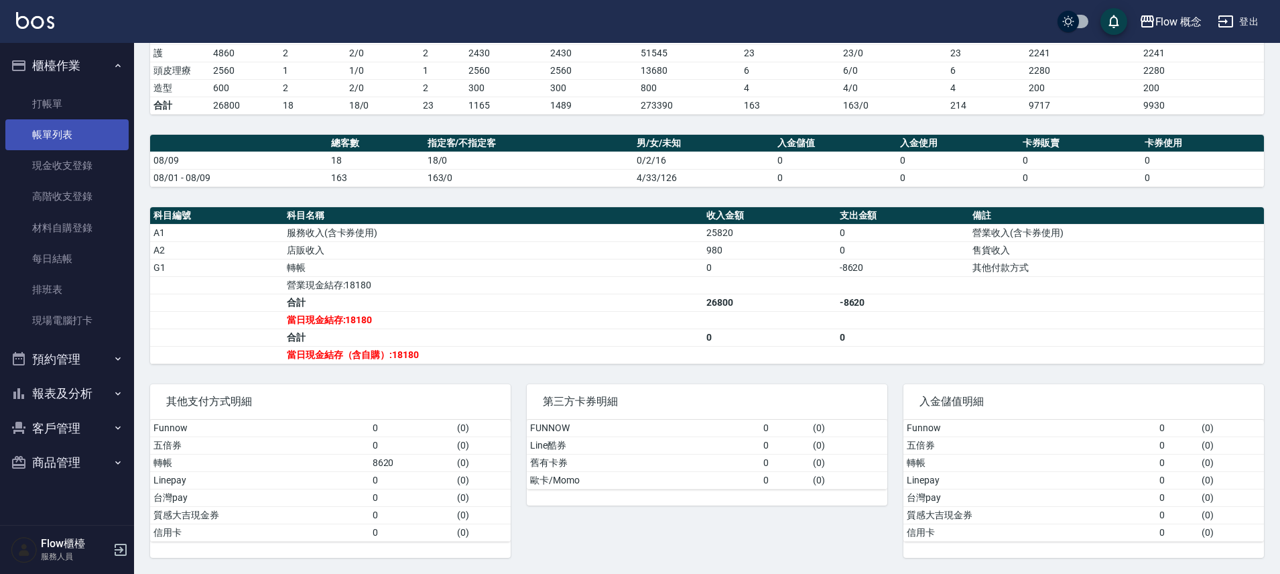
click at [81, 138] on link "帳單列表" at bounding box center [66, 134] width 123 height 31
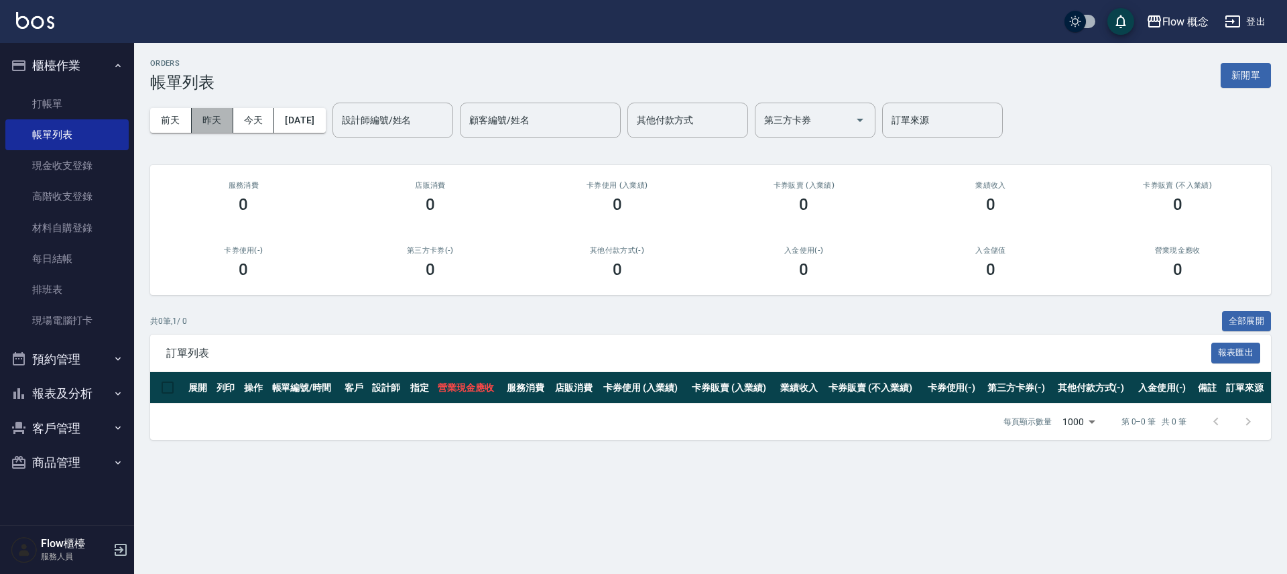
click at [219, 127] on button "昨天" at bounding box center [213, 120] width 42 height 25
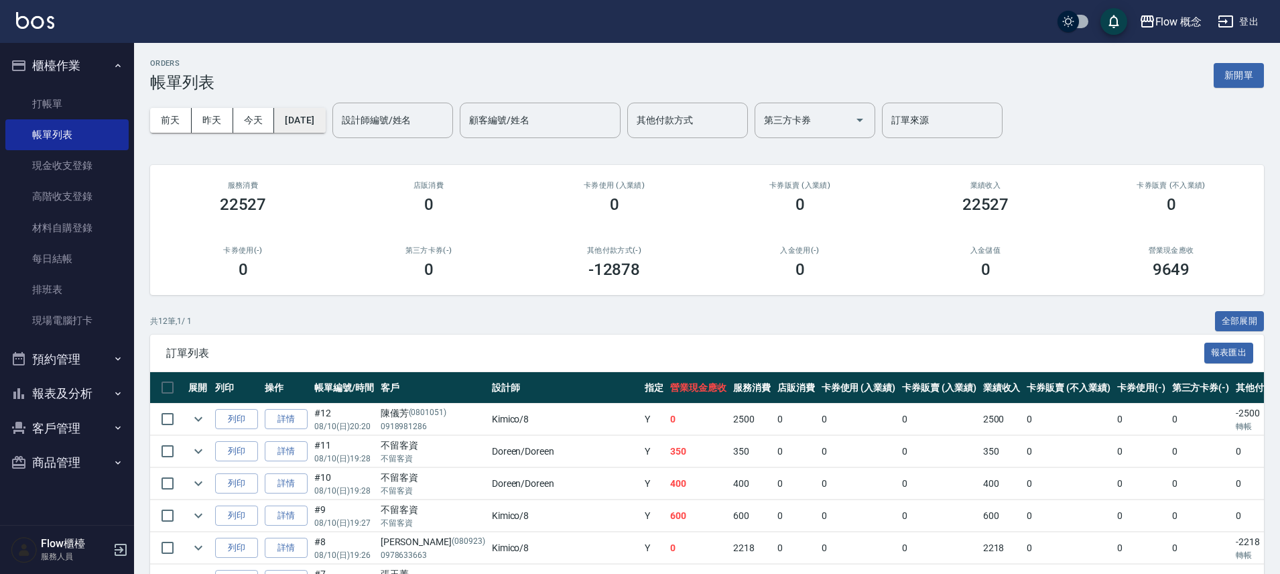
click at [310, 121] on button "[DATE]" at bounding box center [299, 120] width 51 height 25
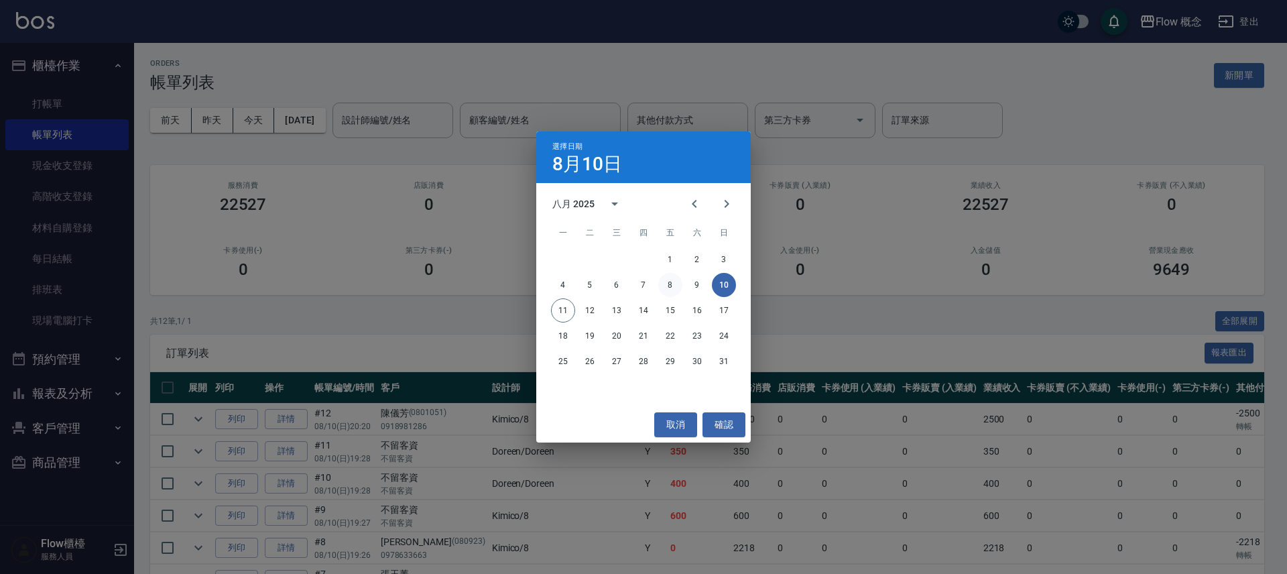
click at [676, 288] on button "8" at bounding box center [670, 285] width 24 height 24
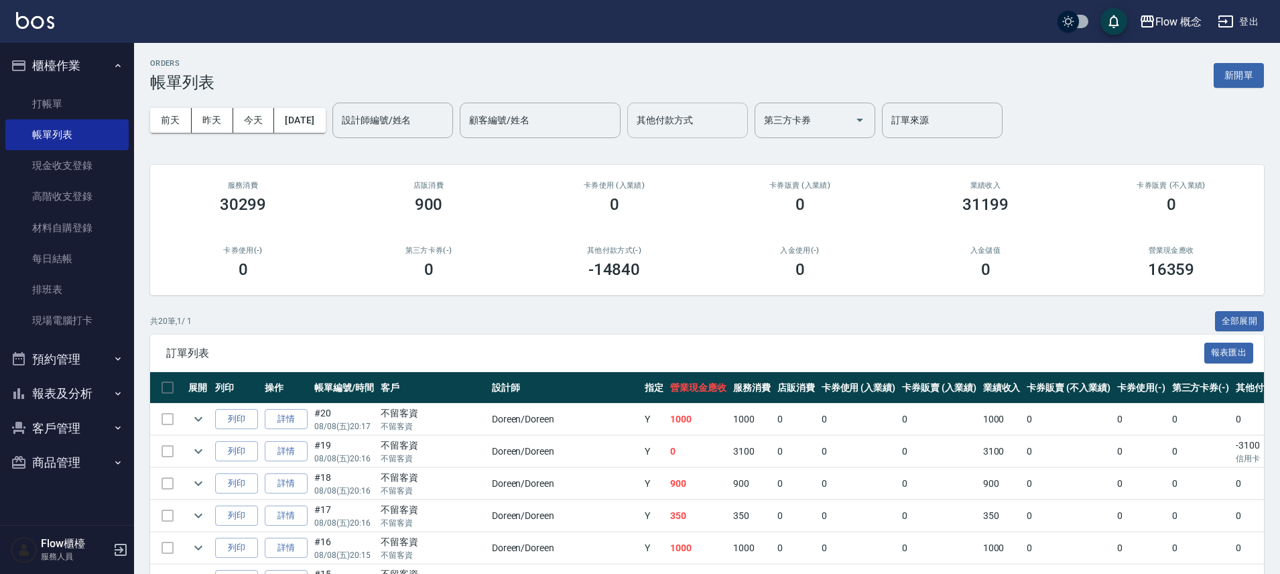
click at [702, 122] on input "其他付款方式" at bounding box center [688, 120] width 109 height 23
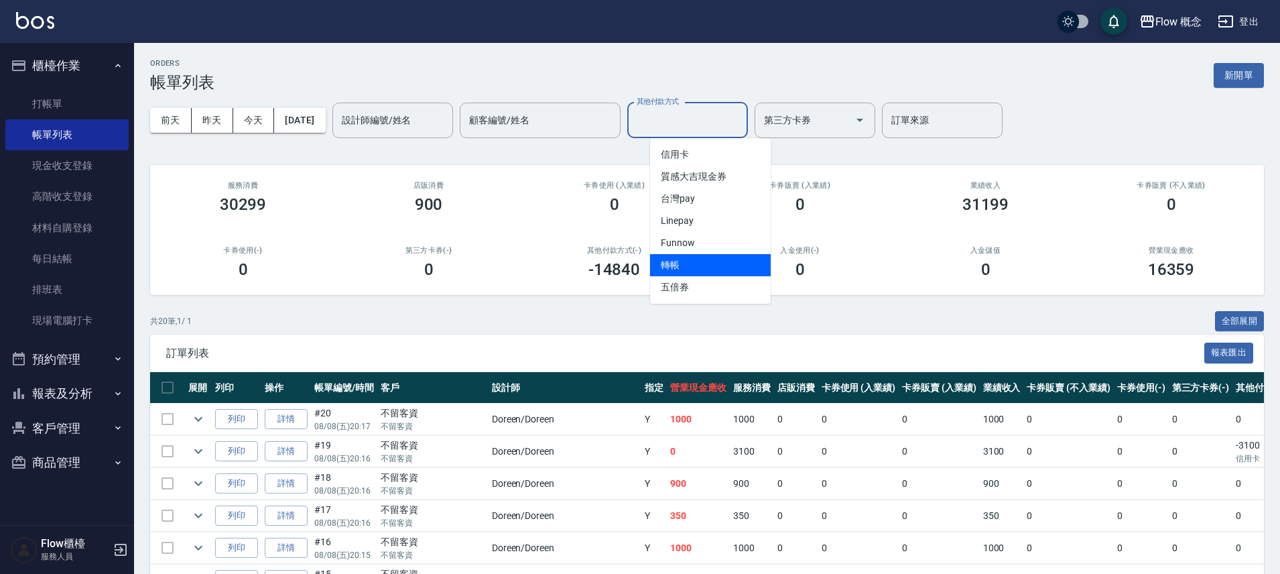
click at [687, 259] on span "轉帳" at bounding box center [710, 265] width 121 height 22
type input "轉帳"
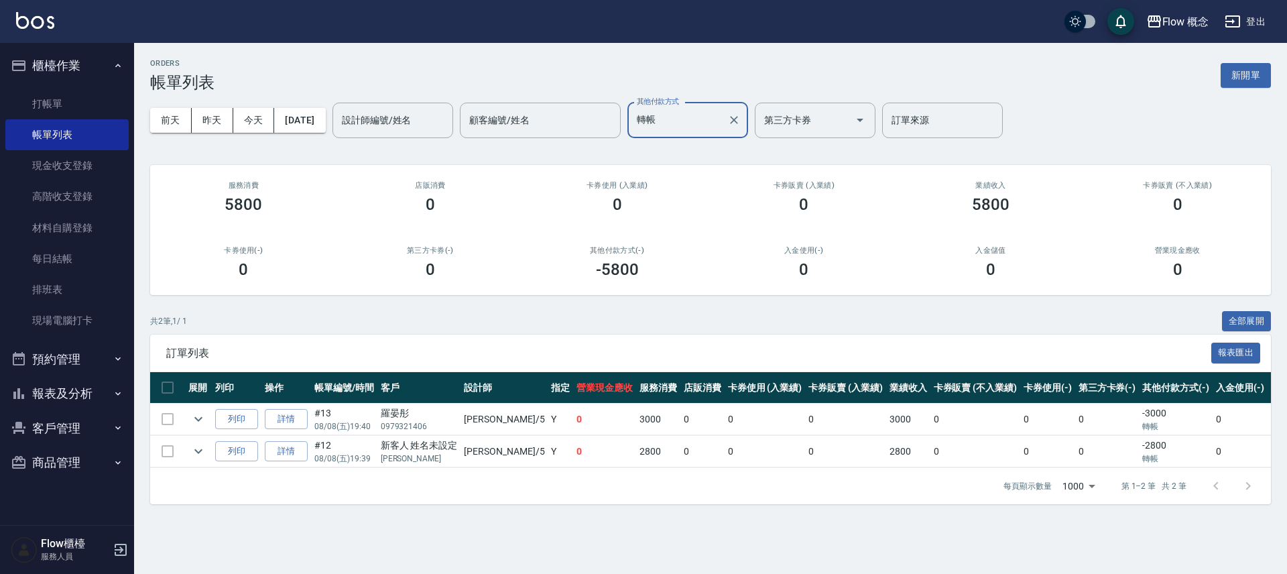
click at [66, 385] on button "報表及分析" at bounding box center [66, 393] width 123 height 35
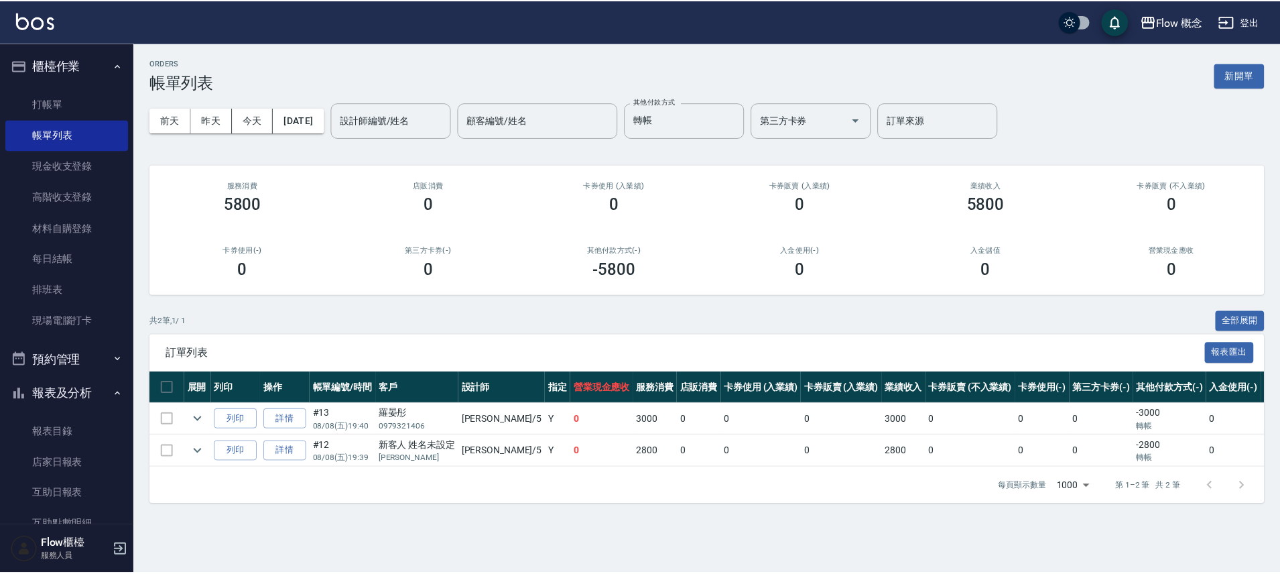
scroll to position [197, 0]
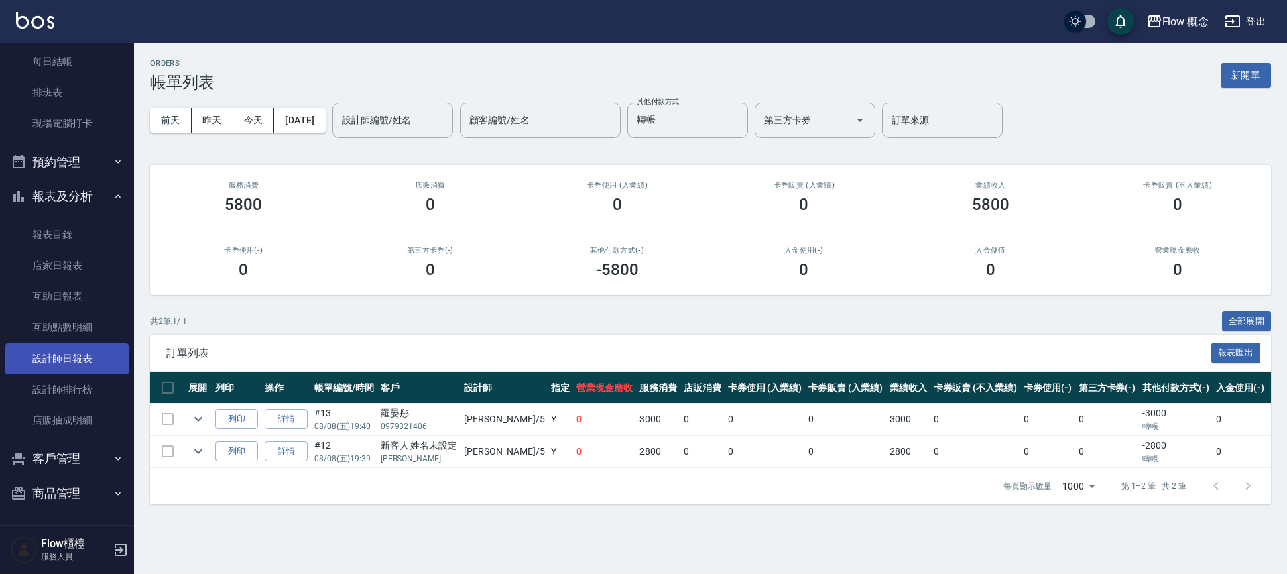
click at [74, 356] on link "設計師日報表" at bounding box center [66, 358] width 123 height 31
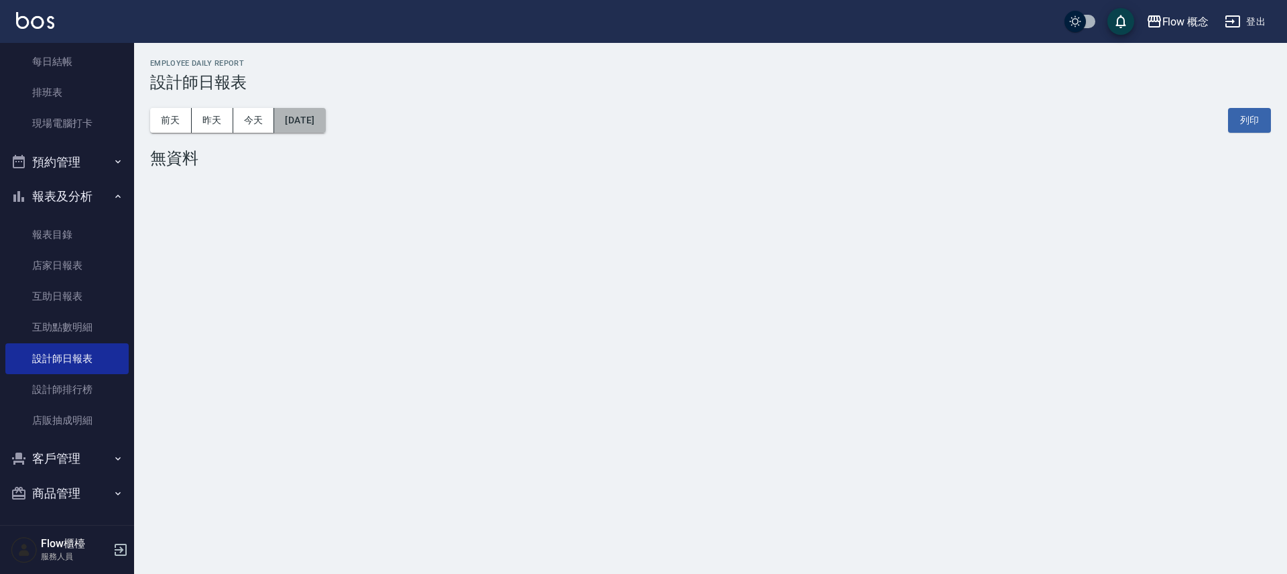
click at [325, 115] on button "[DATE]" at bounding box center [299, 120] width 51 height 25
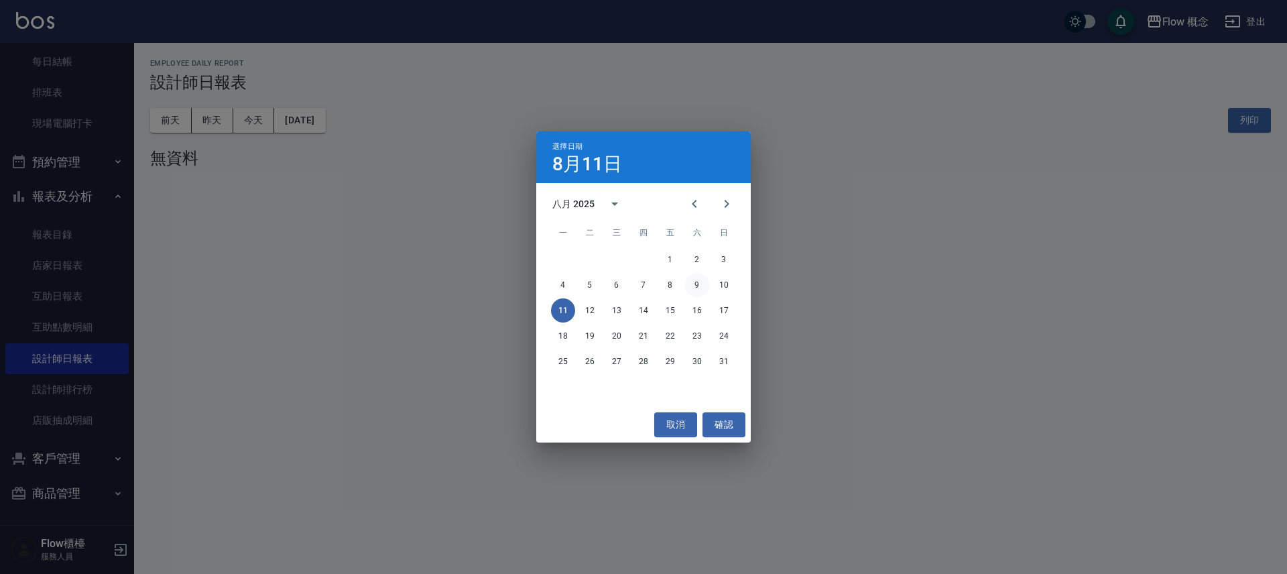
click at [690, 279] on button "9" at bounding box center [697, 285] width 24 height 24
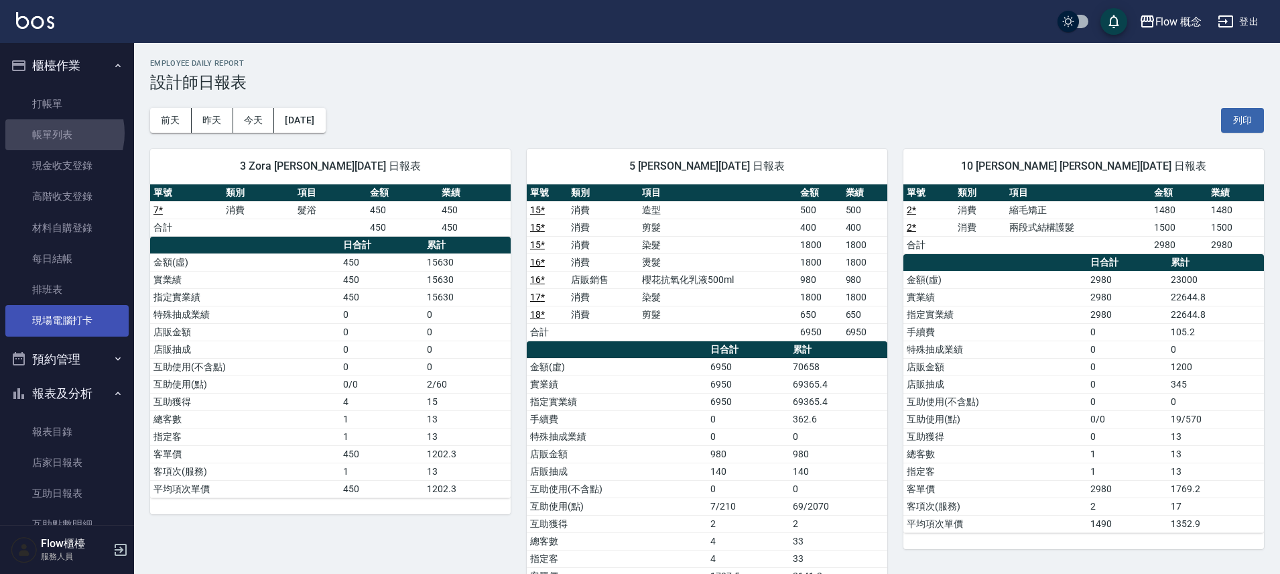
click at [55, 133] on link "帳單列表" at bounding box center [66, 134] width 123 height 31
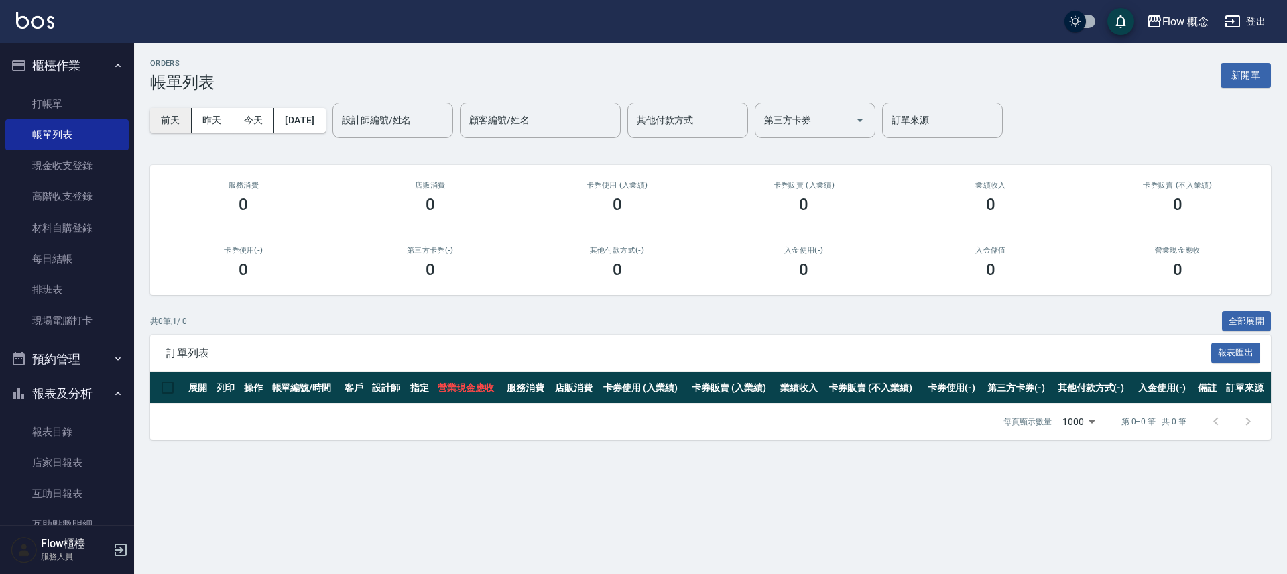
click at [178, 125] on button "前天" at bounding box center [171, 120] width 42 height 25
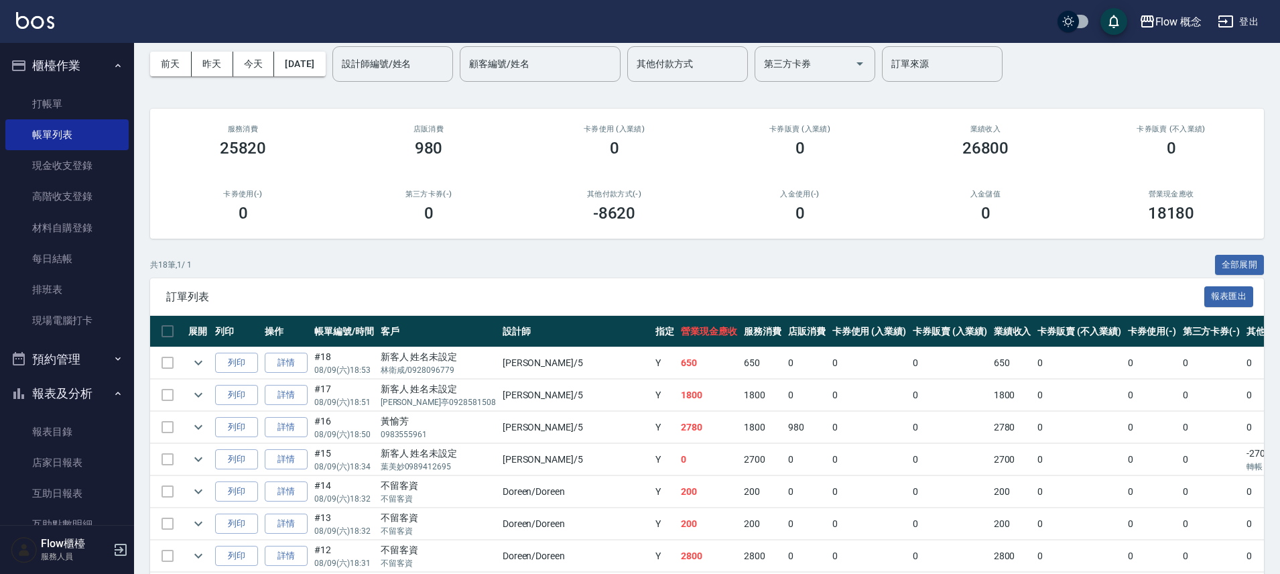
scroll to position [116, 0]
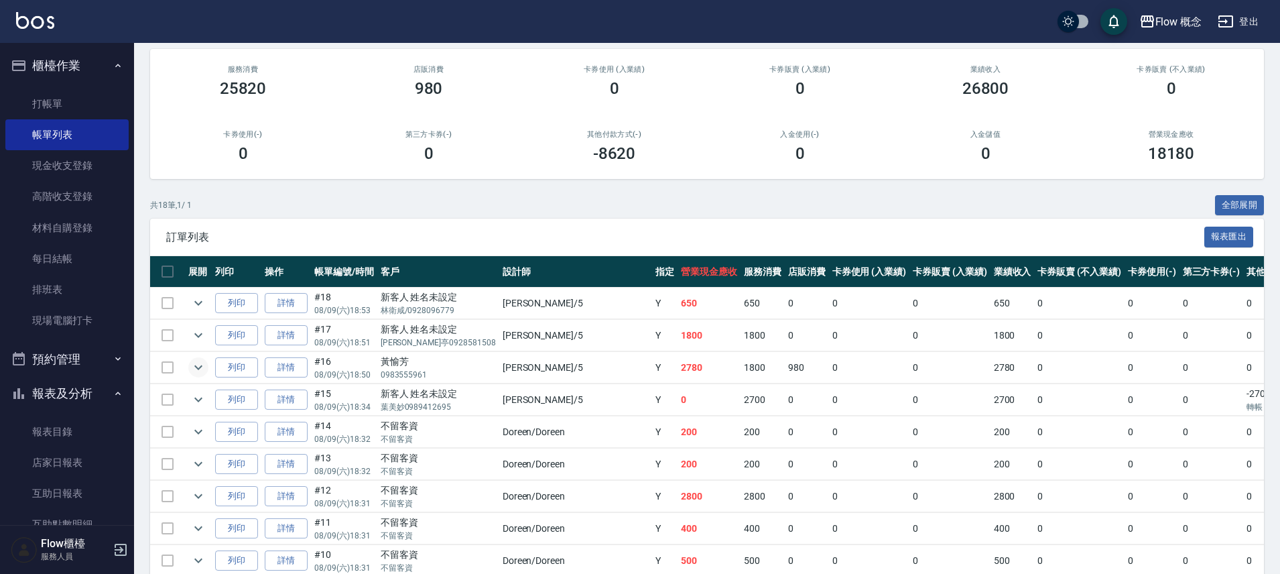
click at [205, 365] on icon "expand row" at bounding box center [198, 367] width 16 height 16
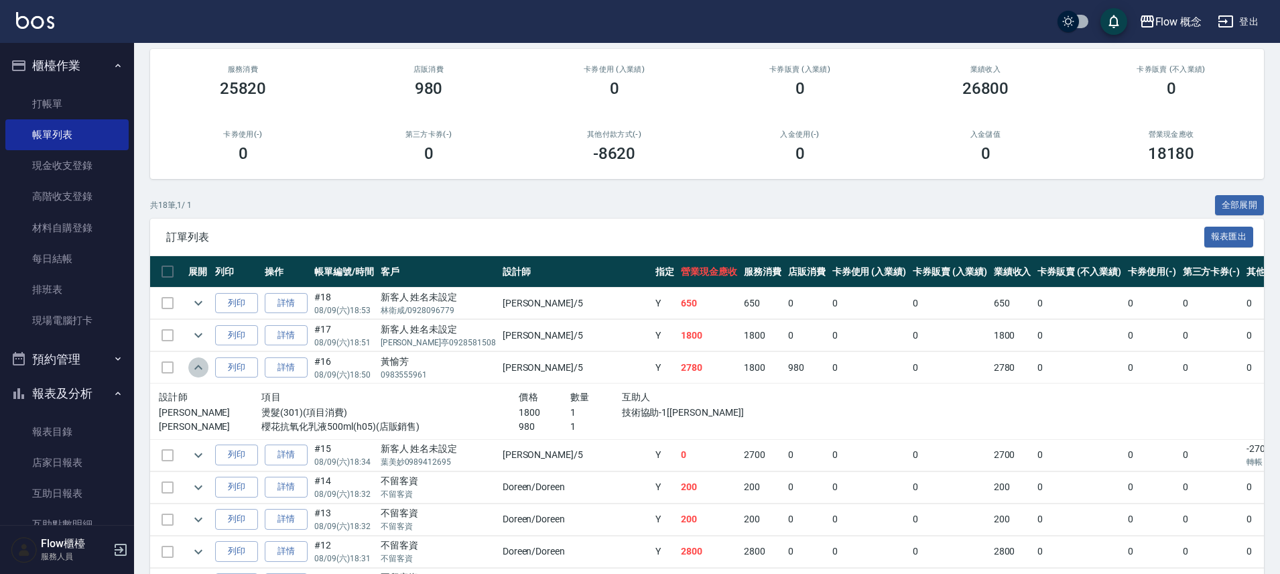
click at [205, 365] on icon "expand row" at bounding box center [198, 367] width 16 height 16
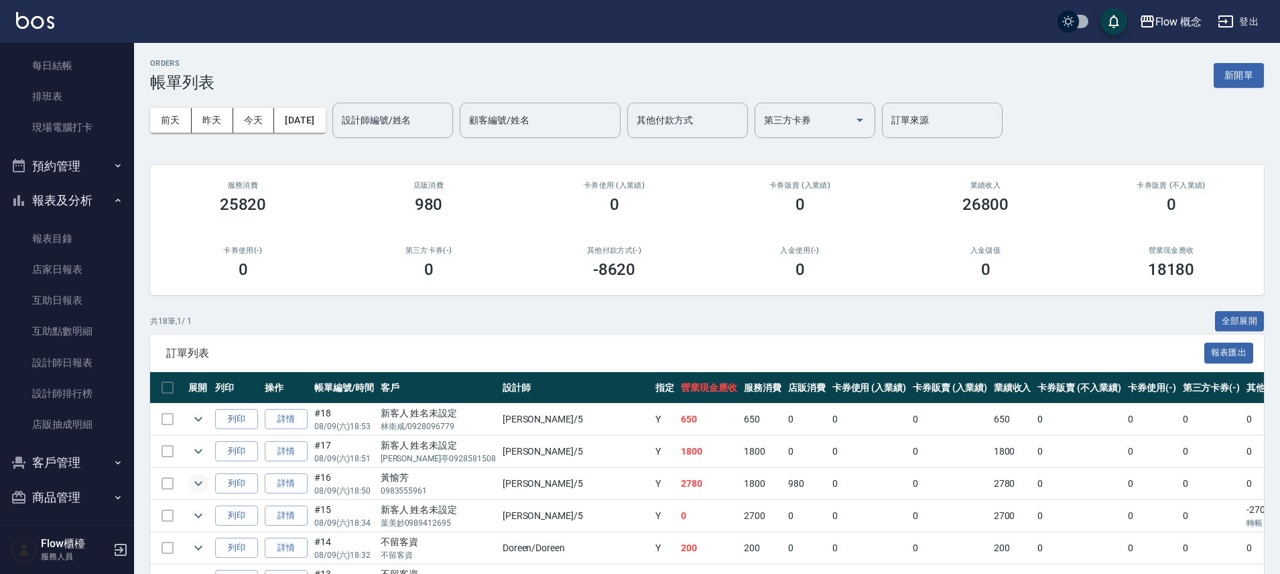
scroll to position [198, 0]
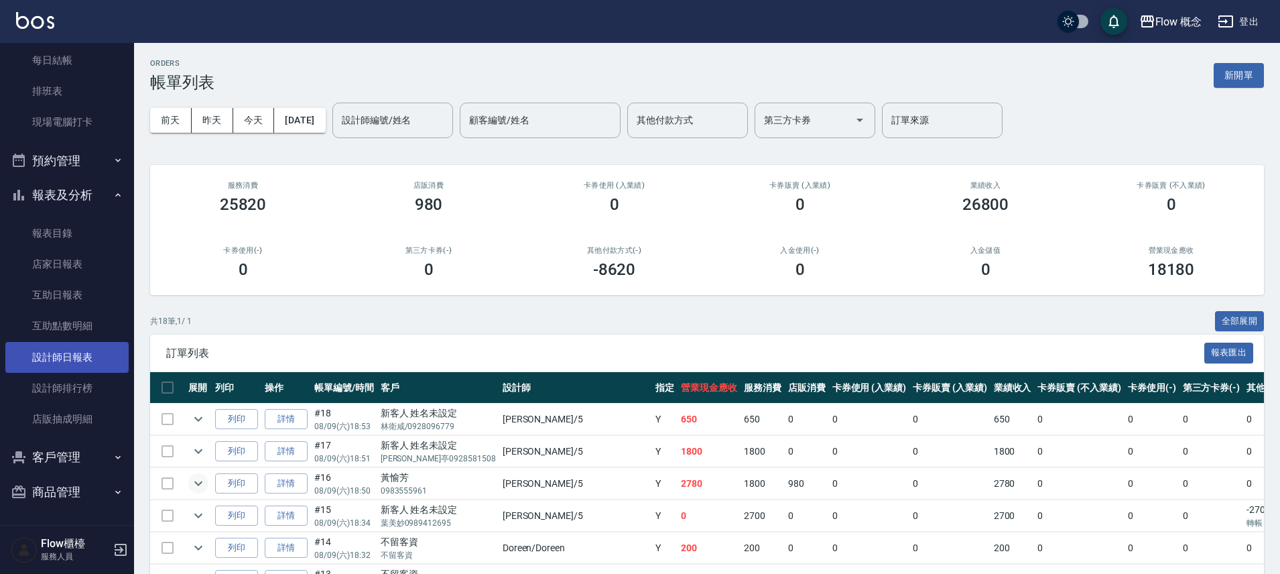
click at [64, 353] on link "設計師日報表" at bounding box center [66, 357] width 123 height 31
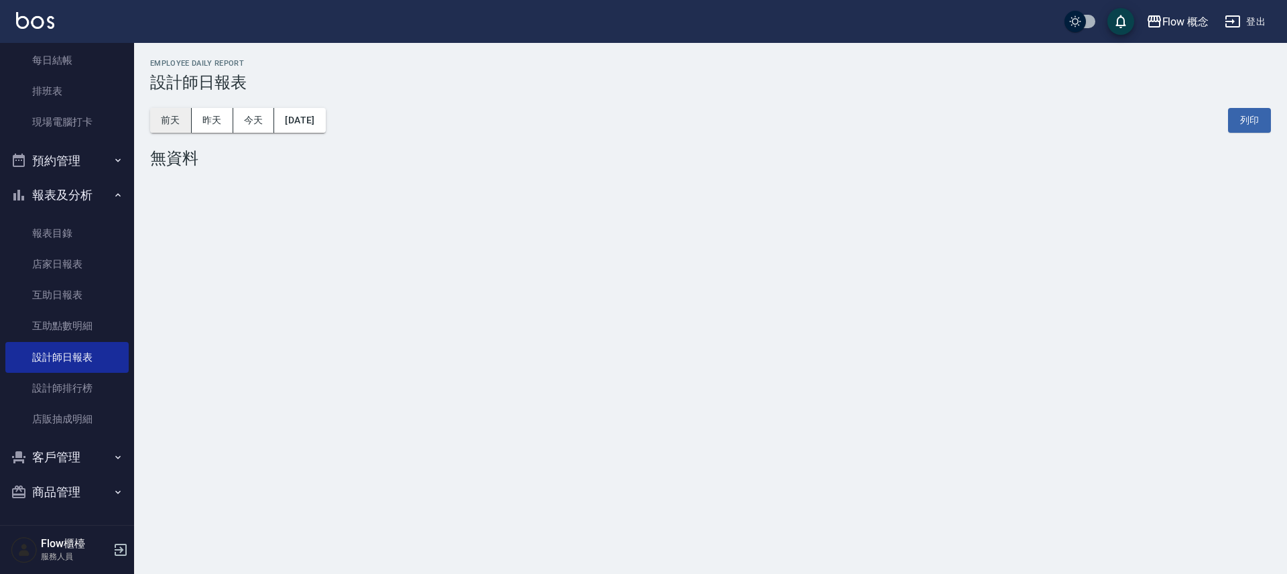
click at [186, 114] on button "前天" at bounding box center [171, 120] width 42 height 25
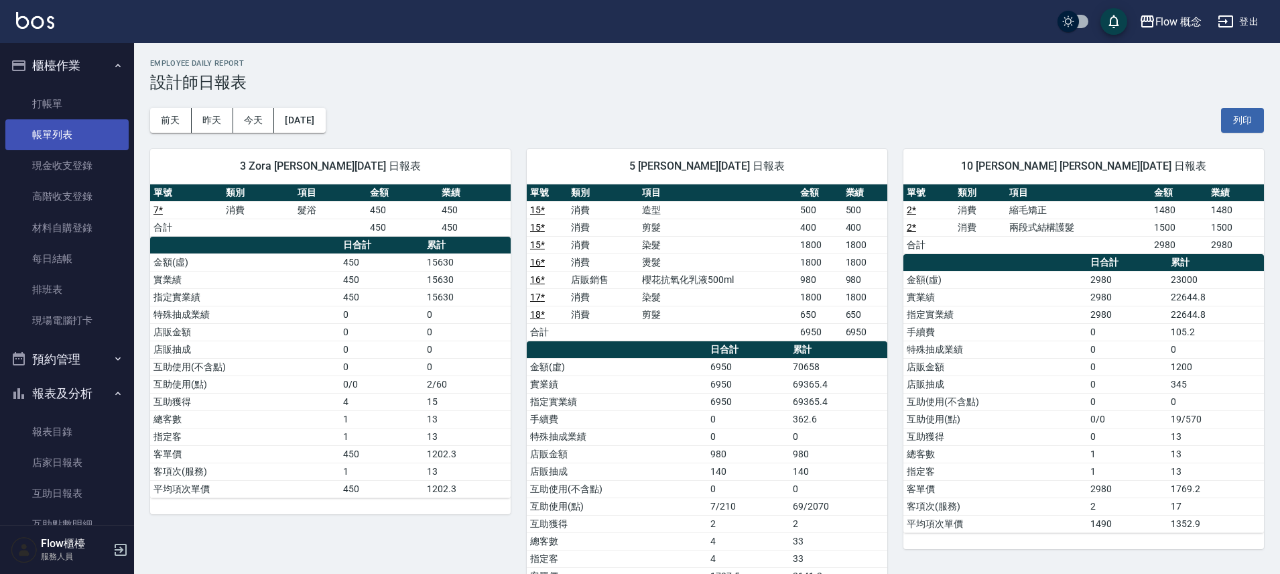
click at [80, 122] on link "帳單列表" at bounding box center [66, 134] width 123 height 31
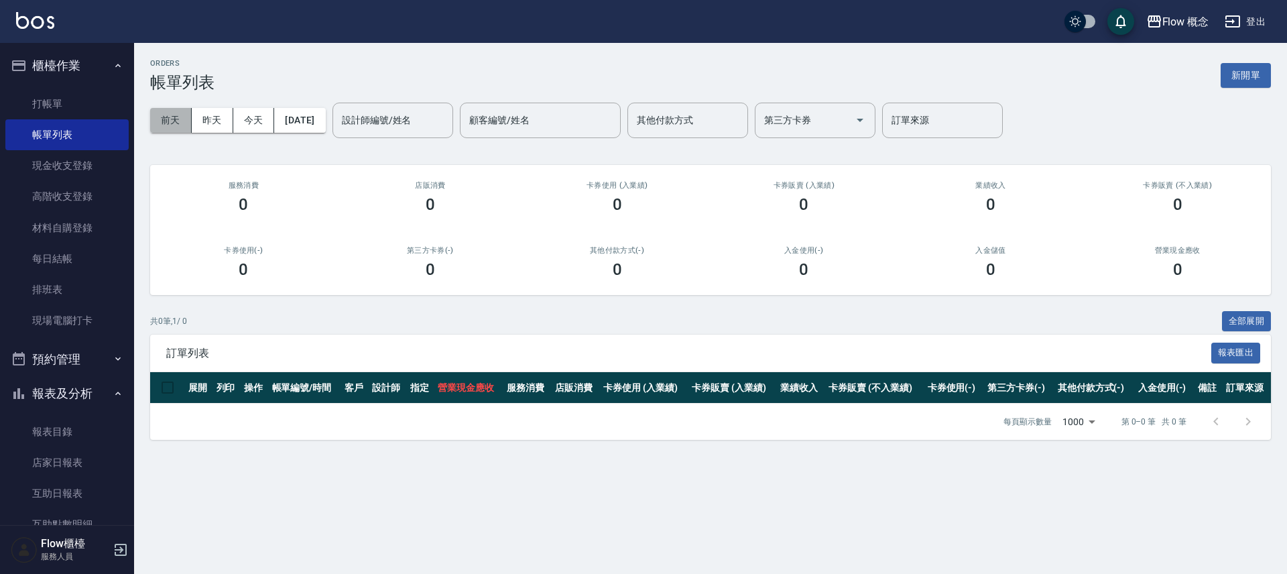
click at [162, 120] on button "前天" at bounding box center [171, 120] width 42 height 25
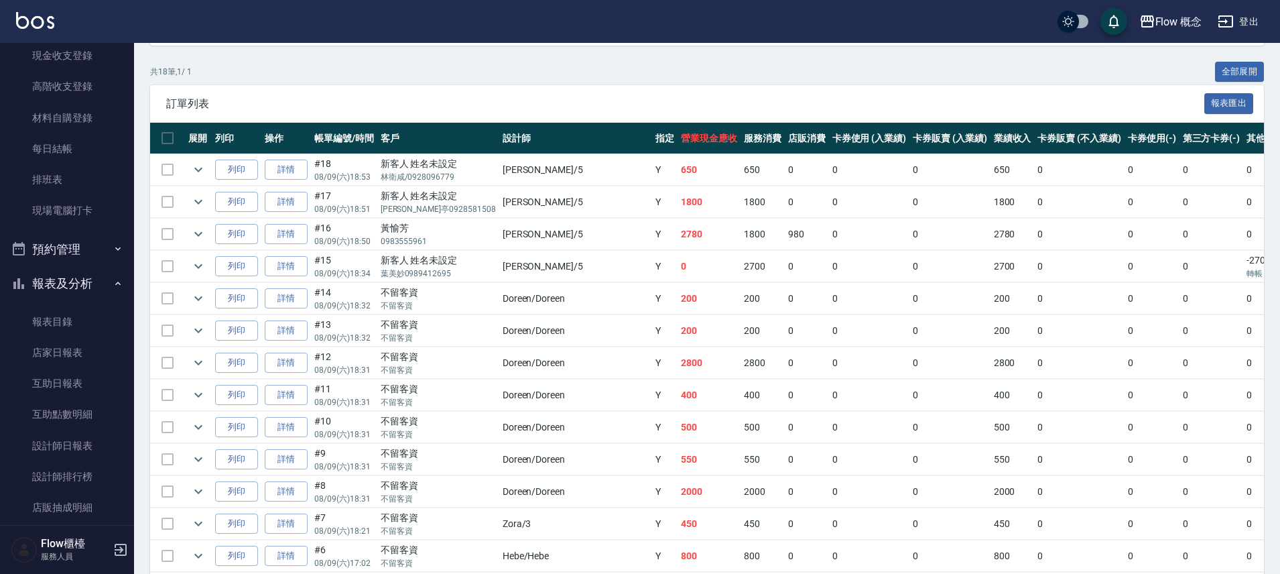
scroll to position [111, 0]
click at [86, 442] on link "設計師日報表" at bounding box center [66, 445] width 123 height 31
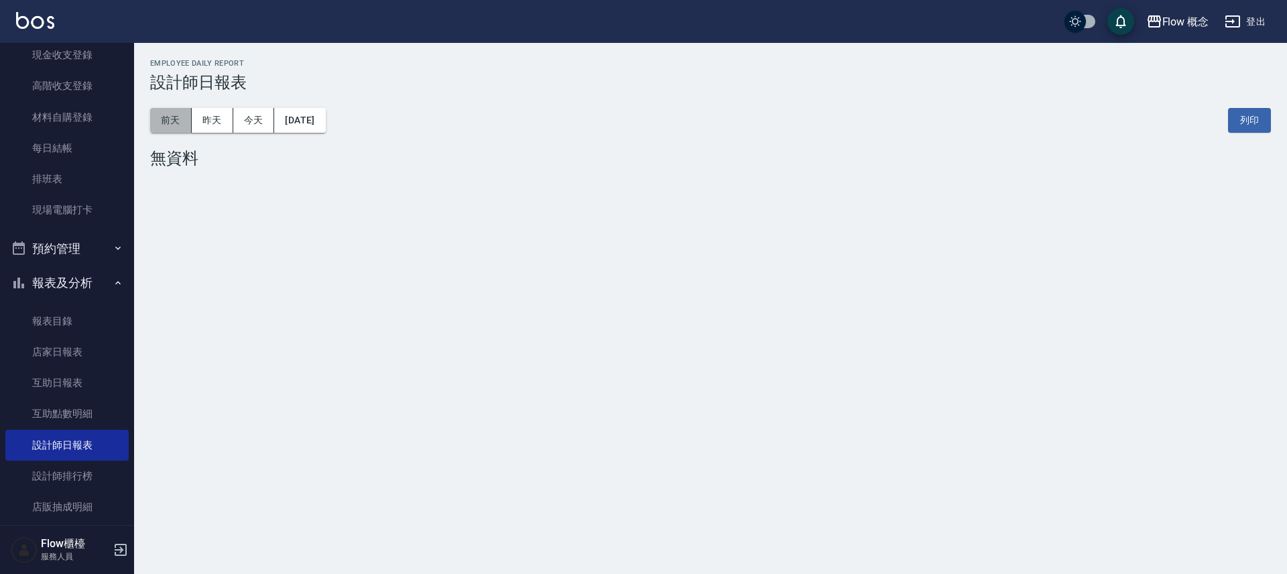
click at [179, 122] on button "前天" at bounding box center [171, 120] width 42 height 25
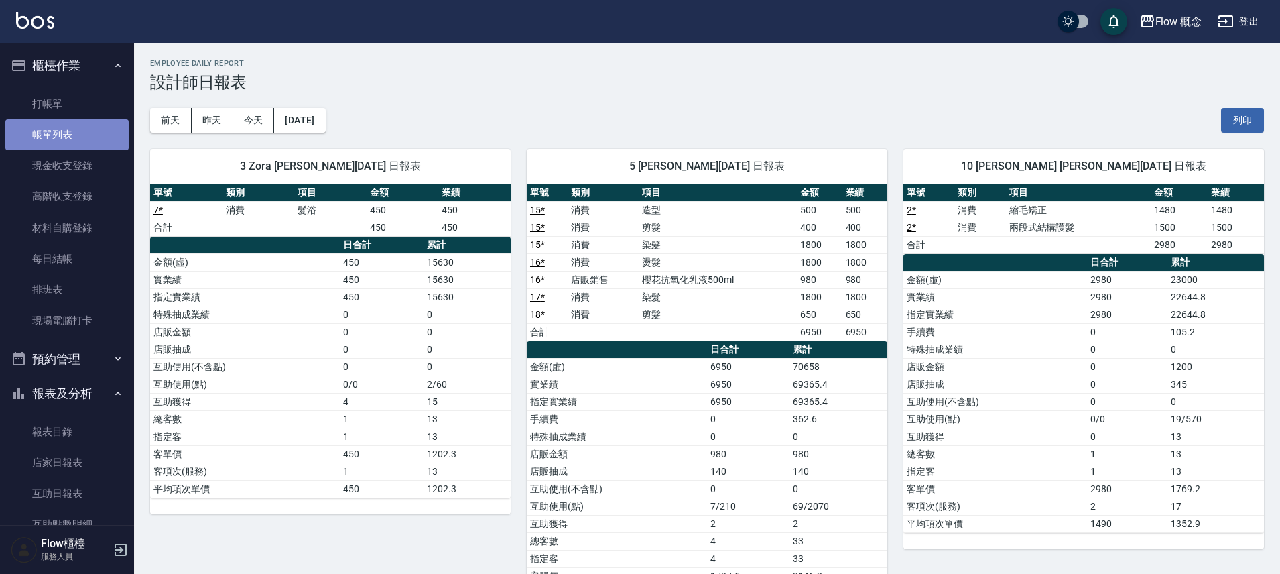
click at [77, 135] on link "帳單列表" at bounding box center [66, 134] width 123 height 31
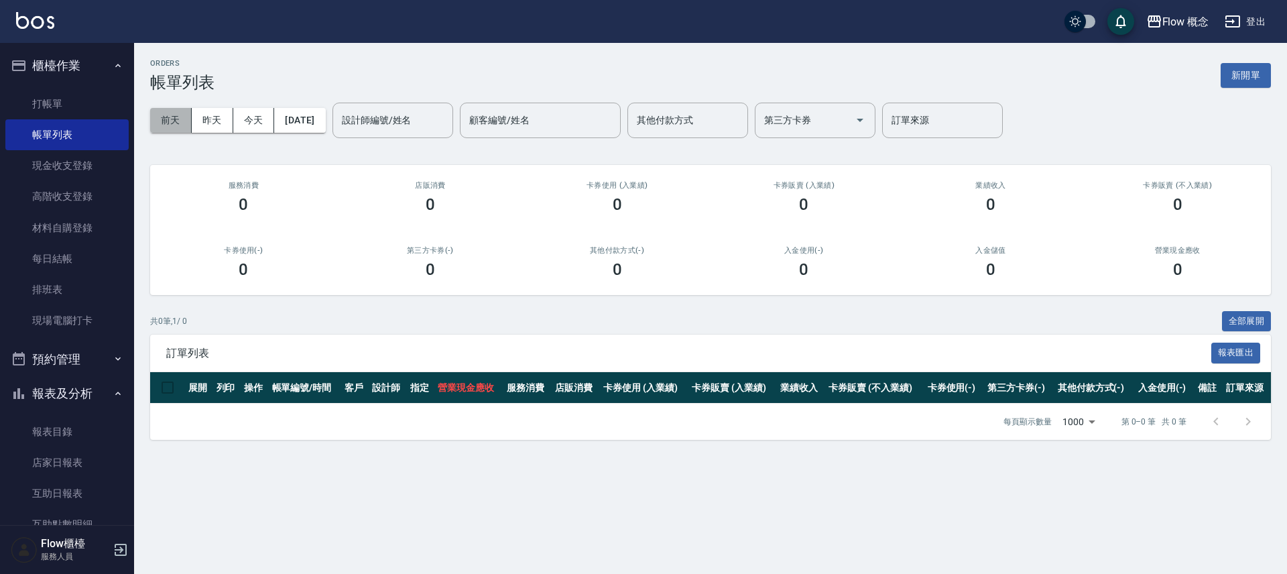
click at [180, 115] on button "前天" at bounding box center [171, 120] width 42 height 25
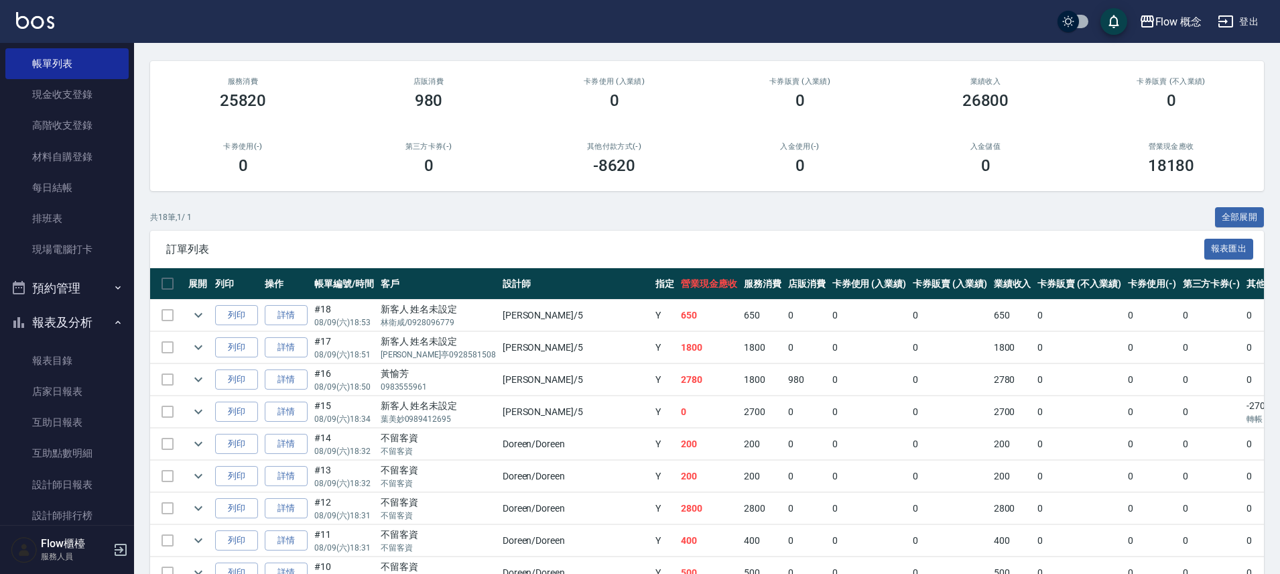
scroll to position [198, 0]
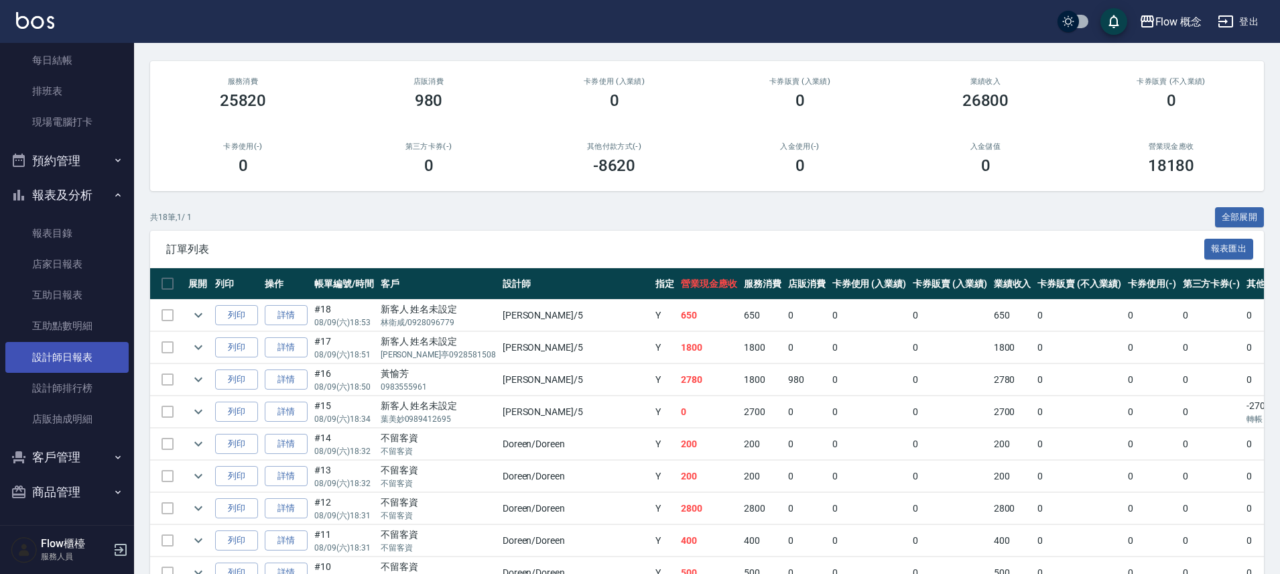
click at [91, 351] on link "設計師日報表" at bounding box center [66, 357] width 123 height 31
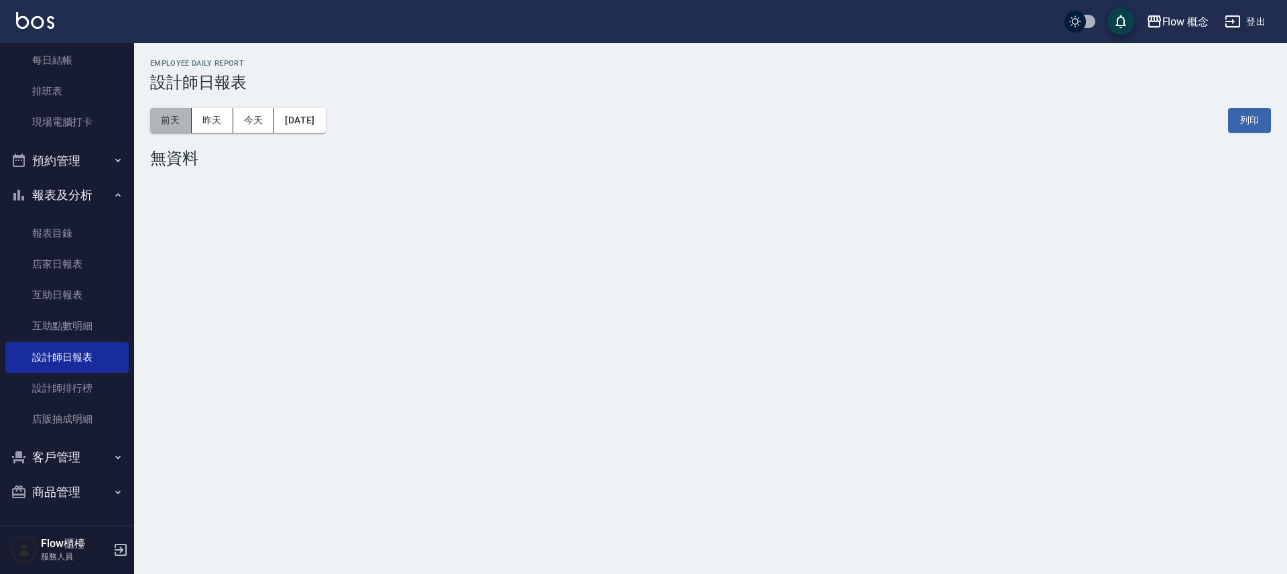
click at [182, 121] on button "前天" at bounding box center [171, 120] width 42 height 25
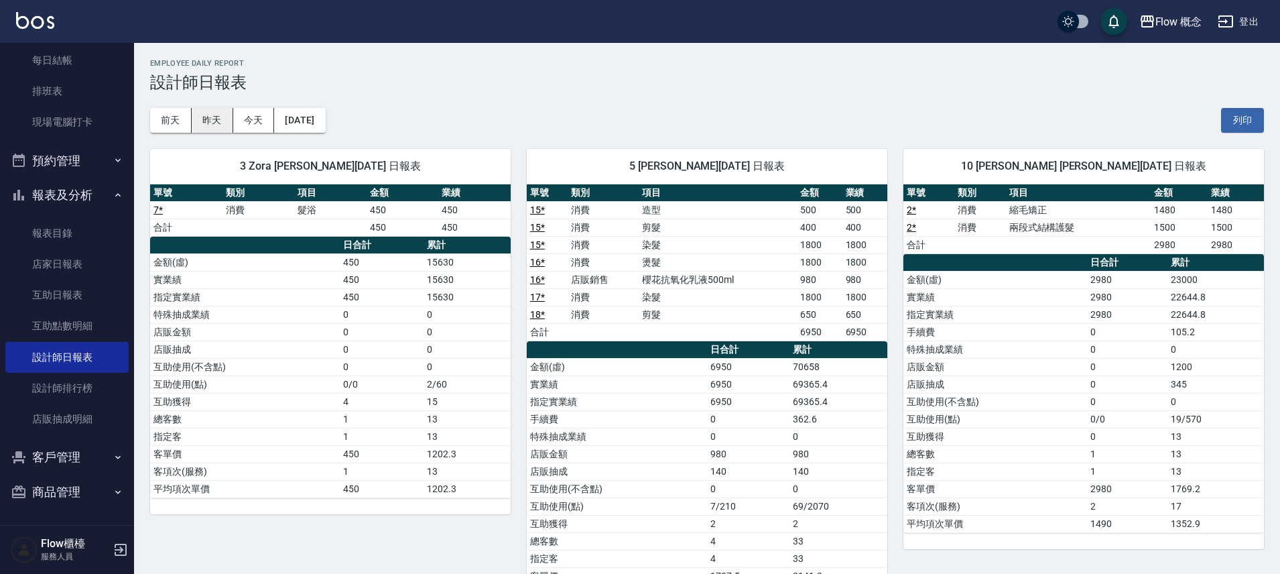
click at [217, 125] on button "昨天" at bounding box center [213, 120] width 42 height 25
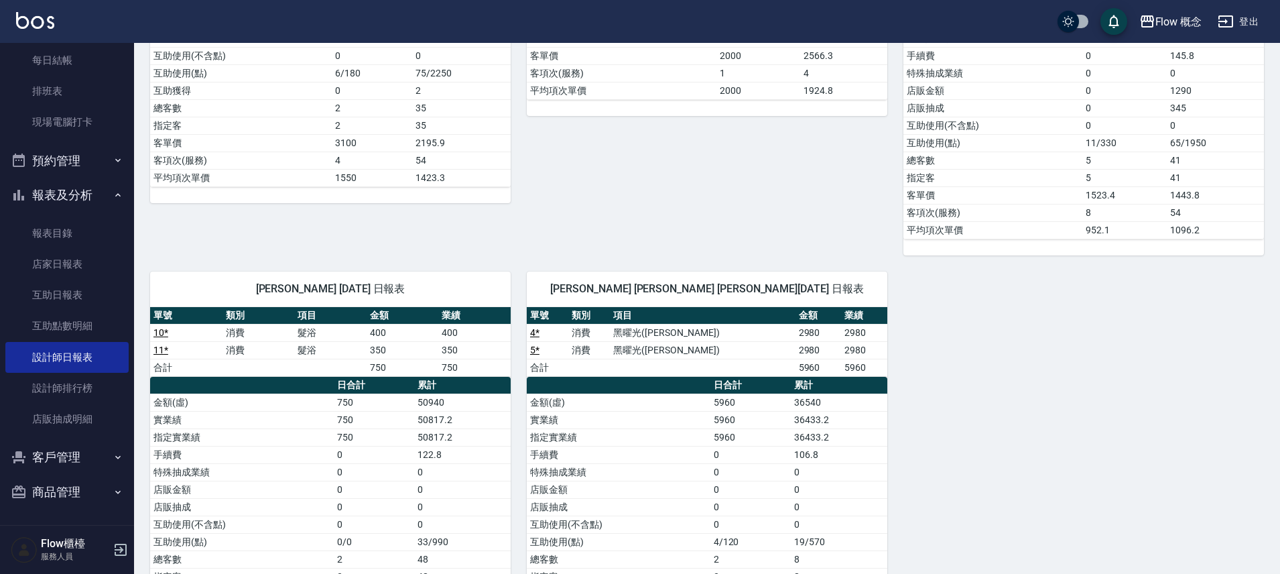
scroll to position [477, 0]
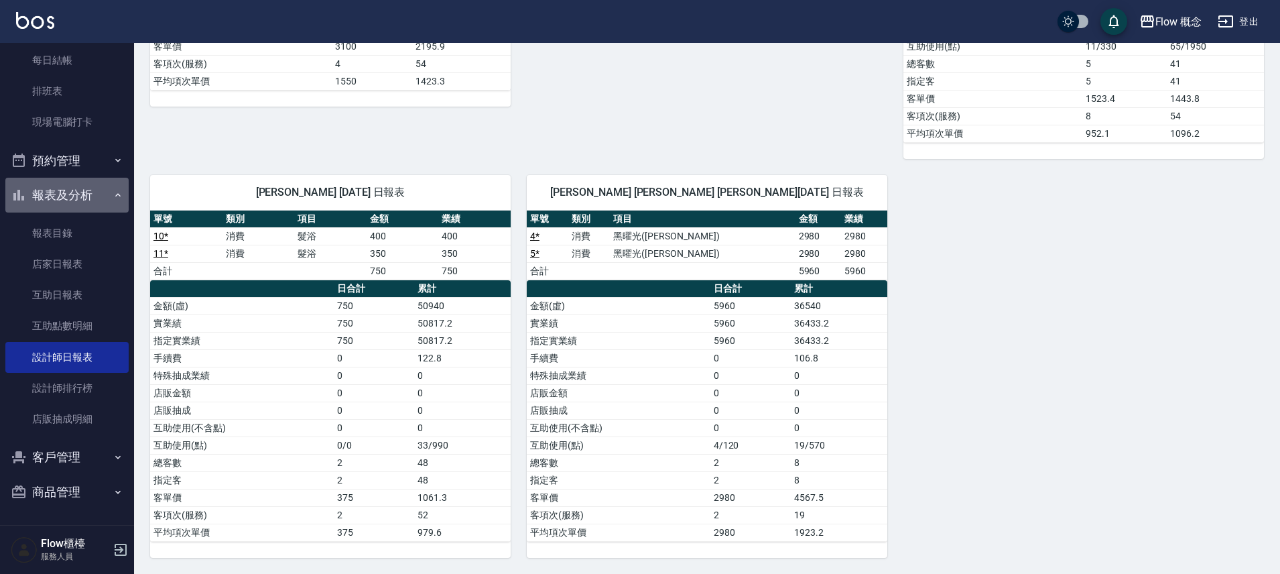
click at [88, 196] on button "報表及分析" at bounding box center [66, 195] width 123 height 35
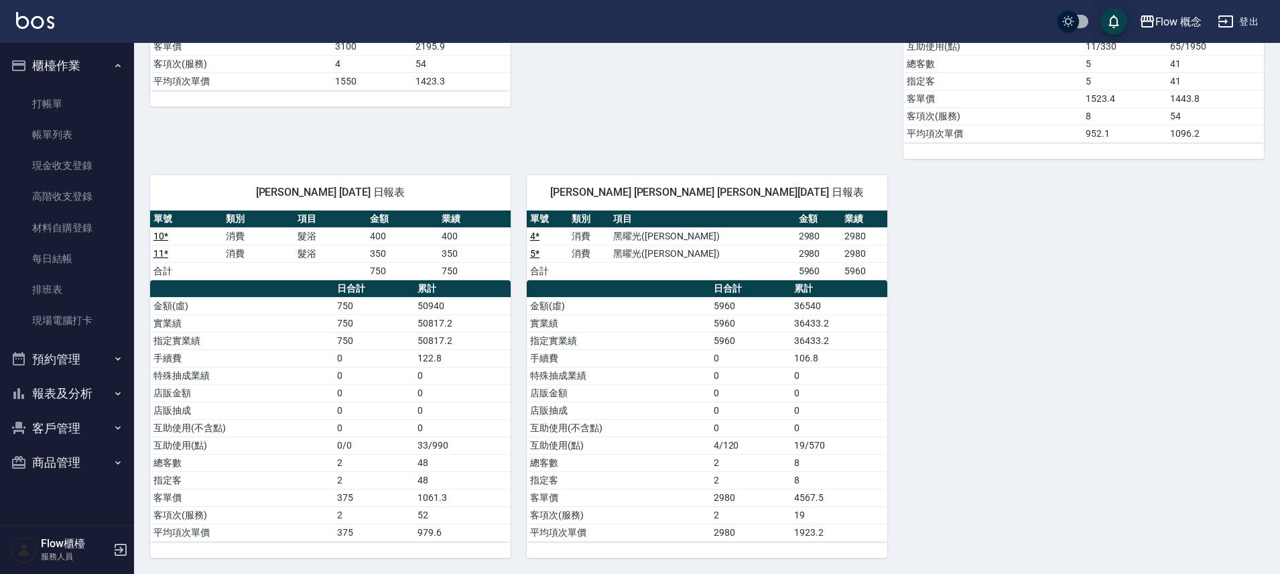
scroll to position [0, 0]
click at [66, 107] on link "打帳單" at bounding box center [66, 103] width 123 height 31
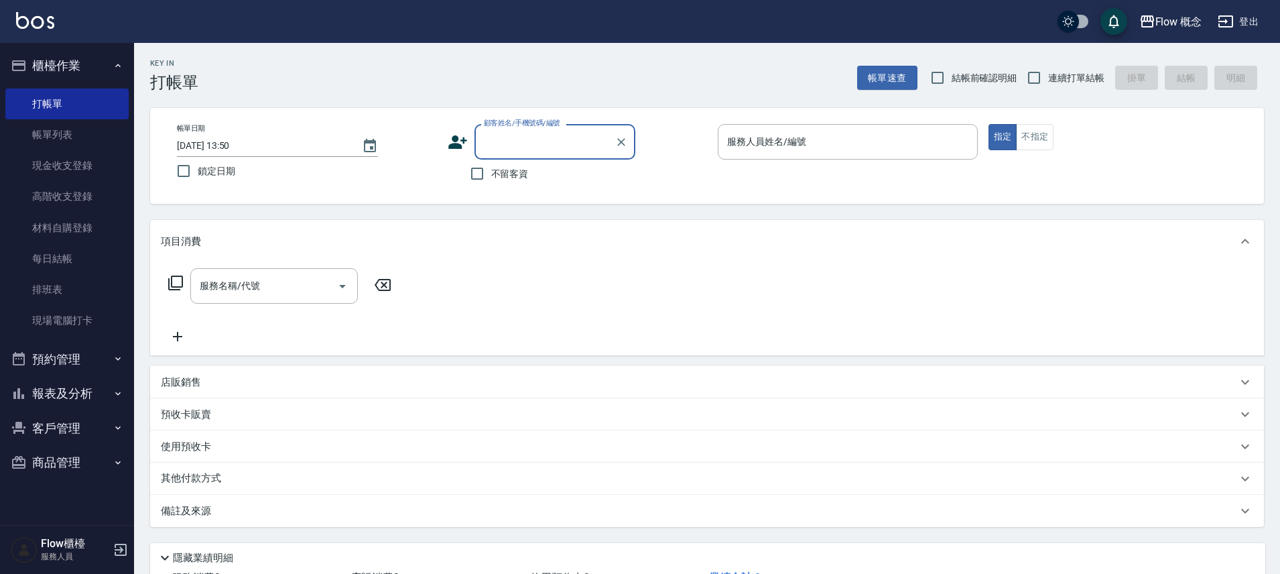
click at [97, 400] on button "報表及分析" at bounding box center [66, 393] width 123 height 35
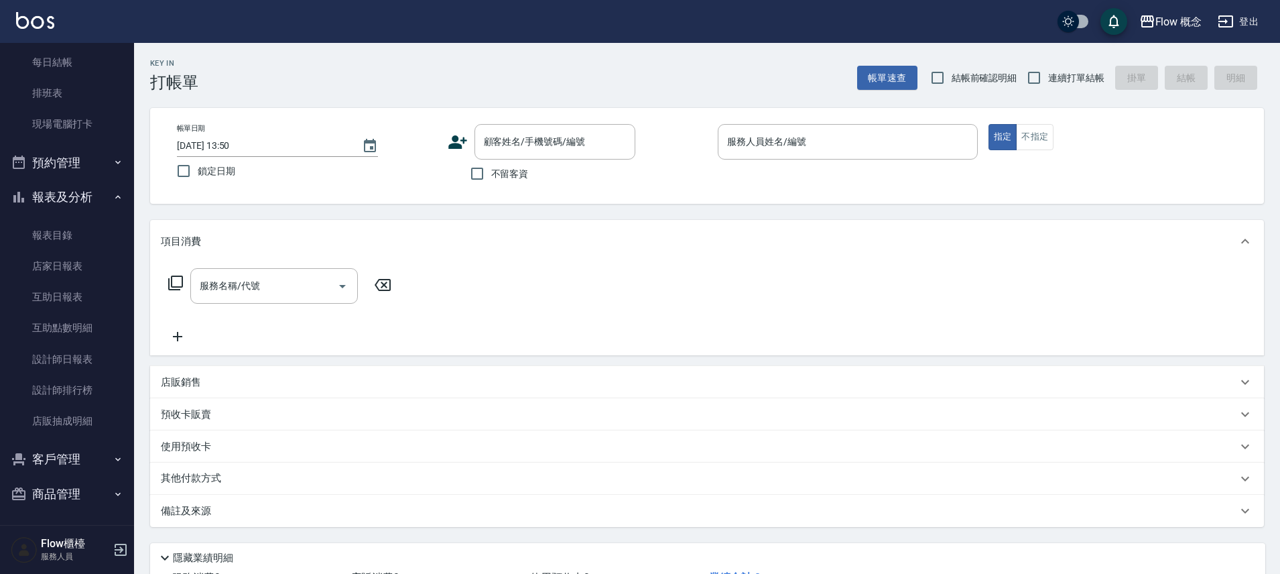
scroll to position [197, 0]
click at [93, 365] on link "設計師日報表" at bounding box center [66, 358] width 123 height 31
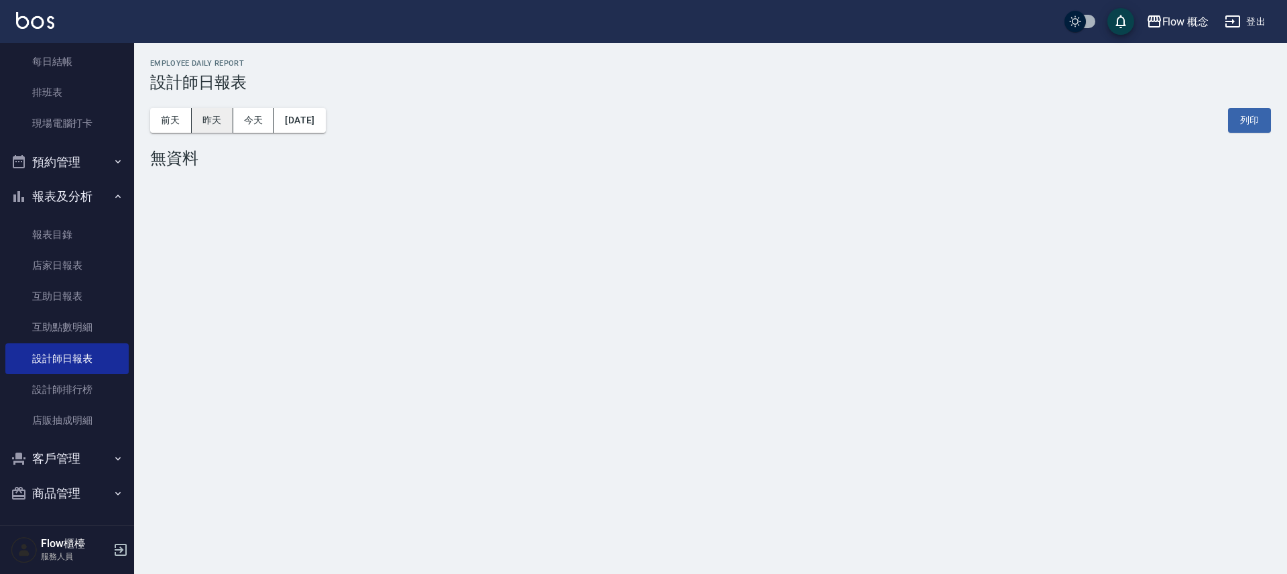
click at [221, 129] on button "昨天" at bounding box center [213, 120] width 42 height 25
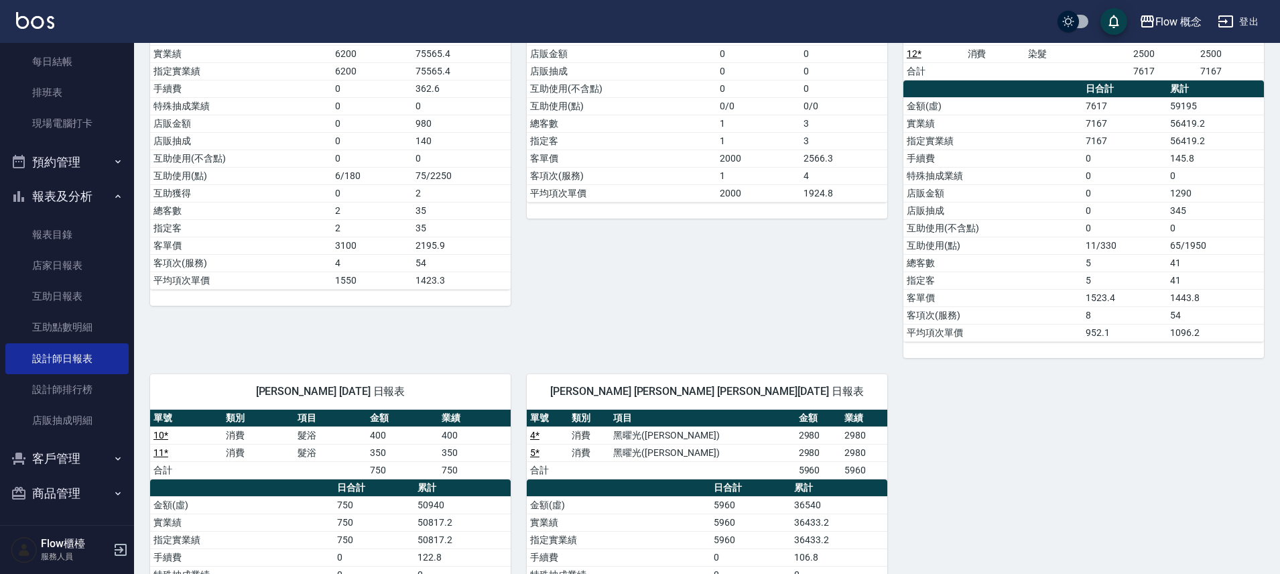
scroll to position [432, 0]
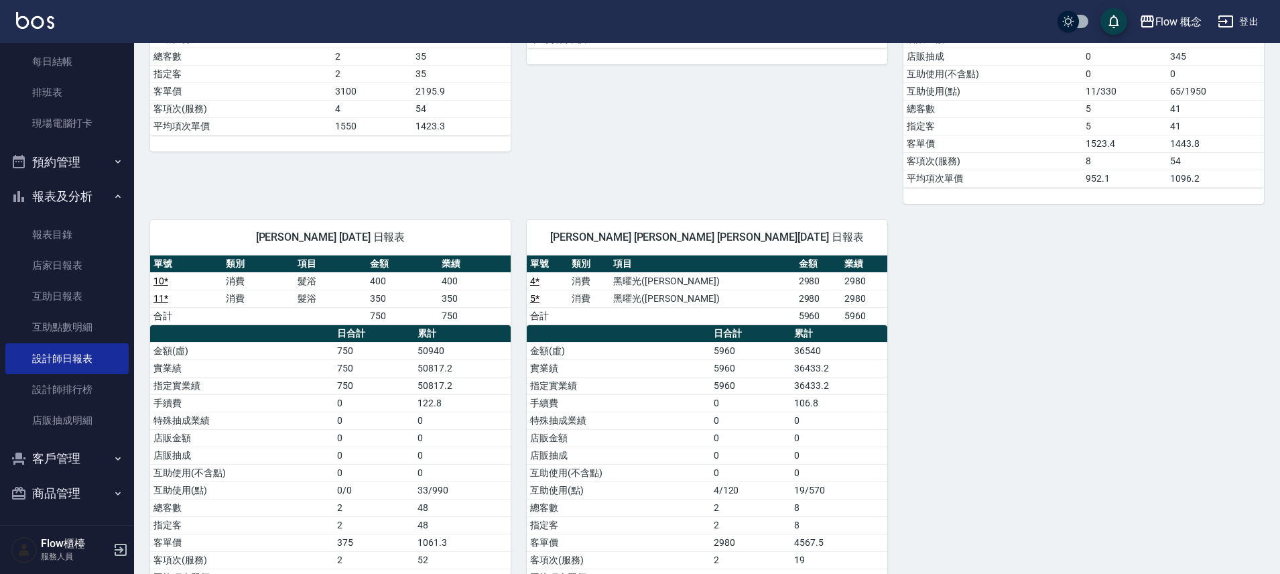
click at [113, 194] on icon "button" at bounding box center [118, 196] width 11 height 11
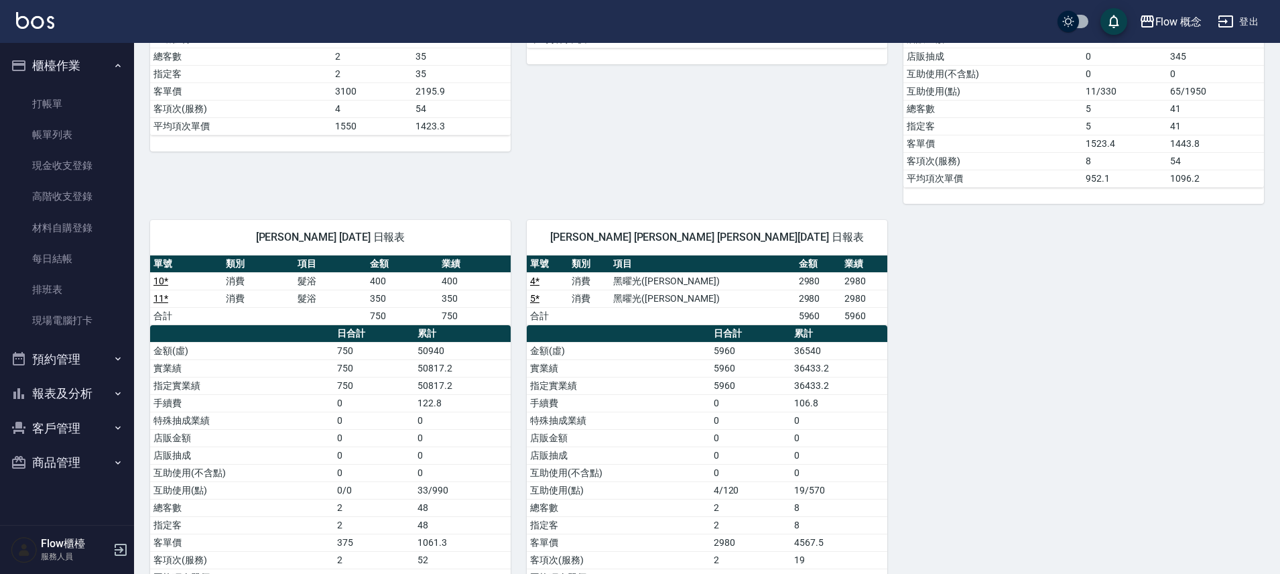
scroll to position [0, 0]
click at [70, 65] on button "櫃檯作業" at bounding box center [66, 65] width 123 height 35
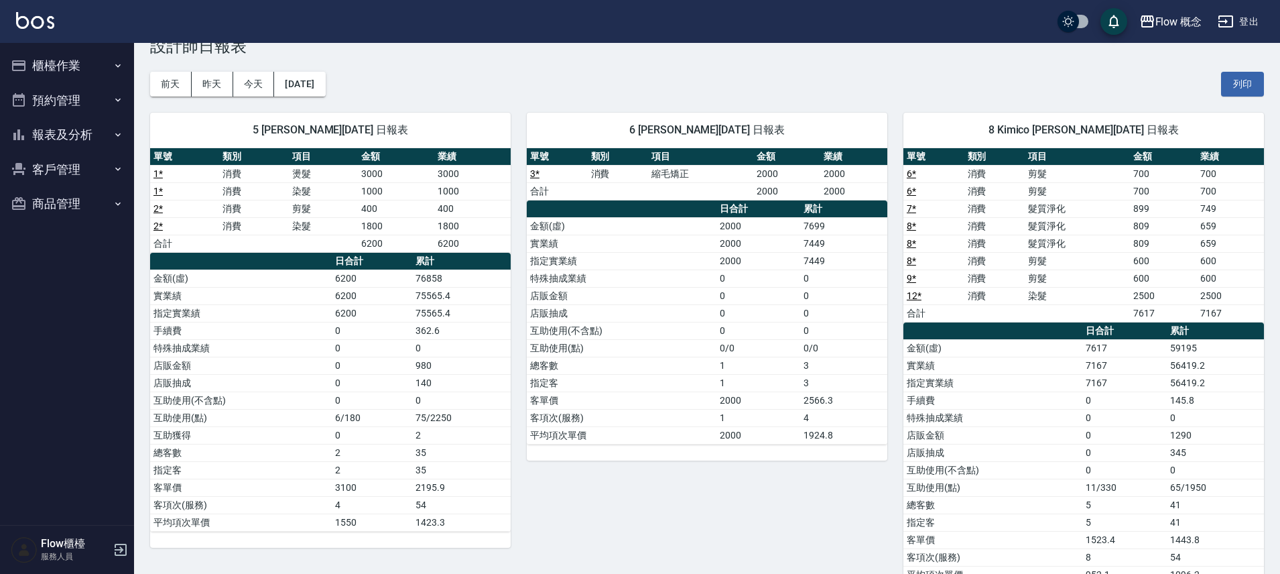
scroll to position [39, 0]
